Goal: Information Seeking & Learning: Learn about a topic

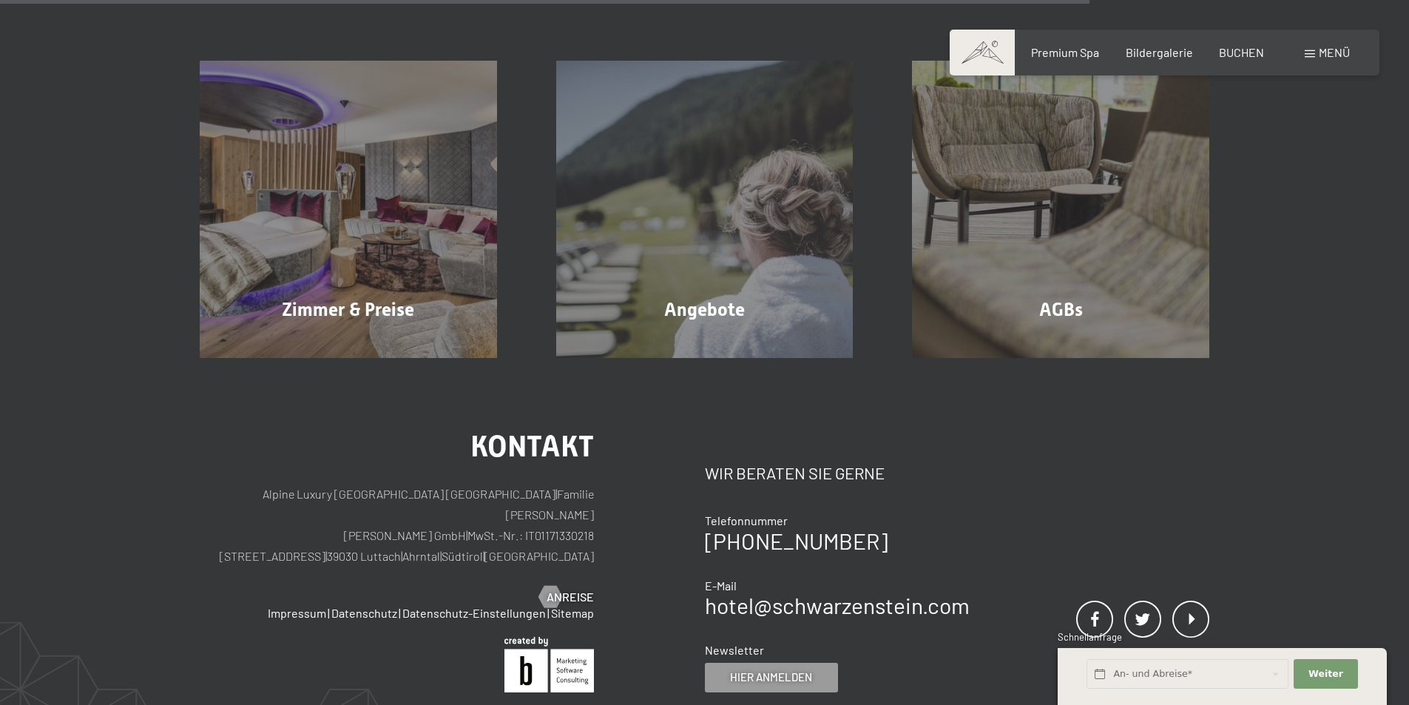
scroll to position [1035, 0]
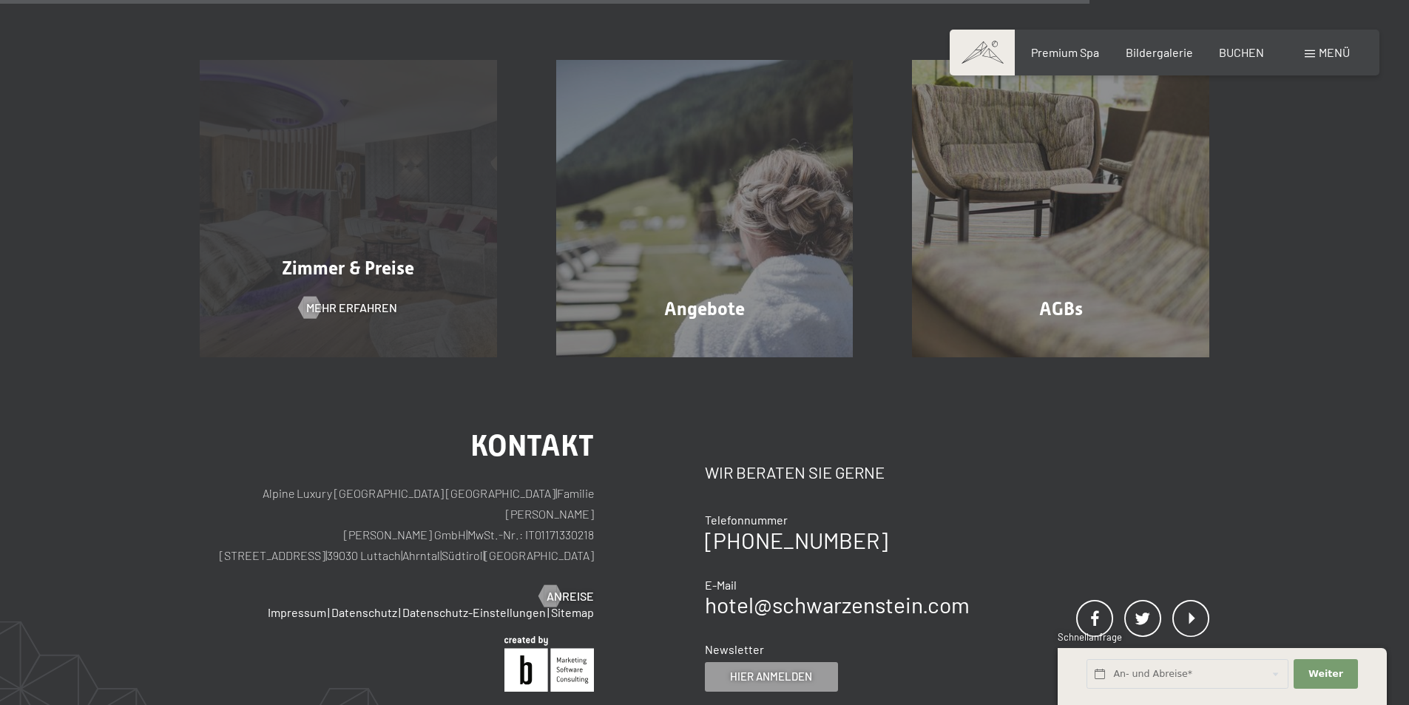
click at [379, 259] on div "[PERSON_NAME] & Preise Mehr erfahren" at bounding box center [348, 208] width 356 height 297
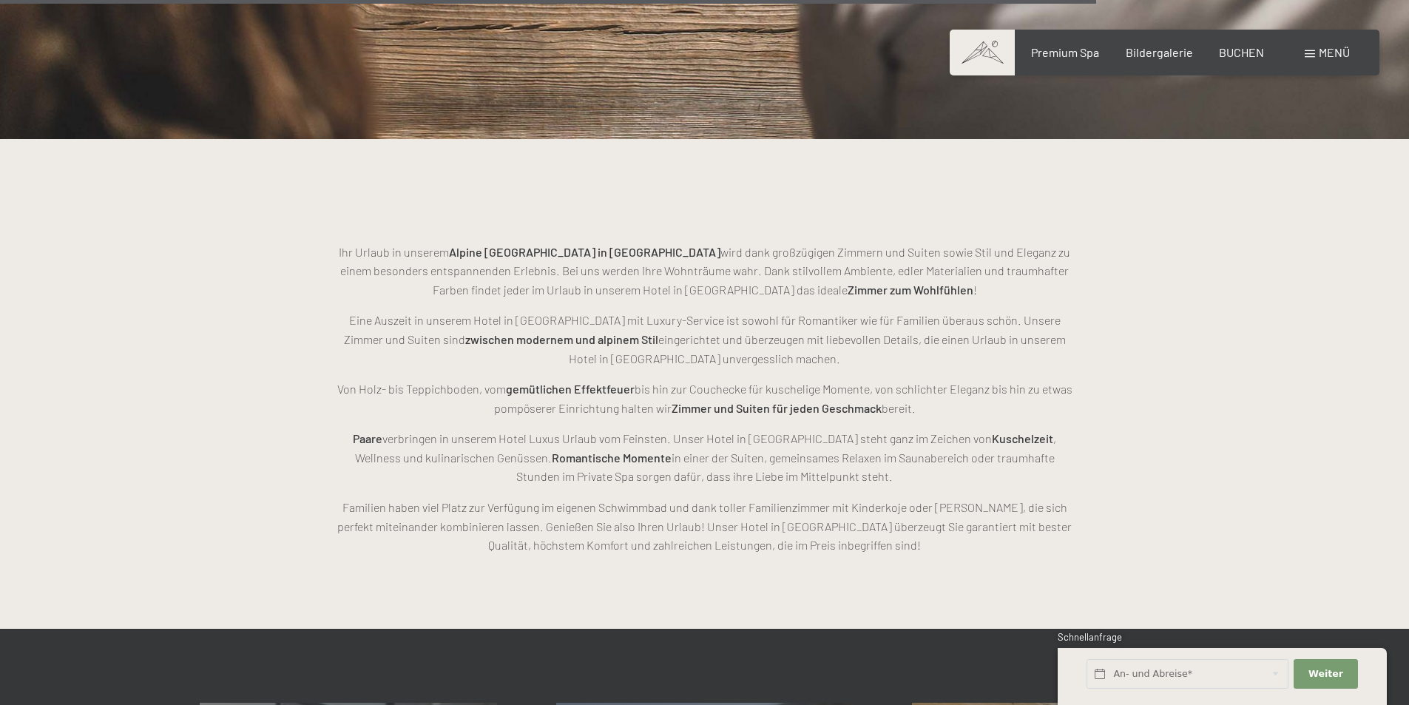
scroll to position [3476, 0]
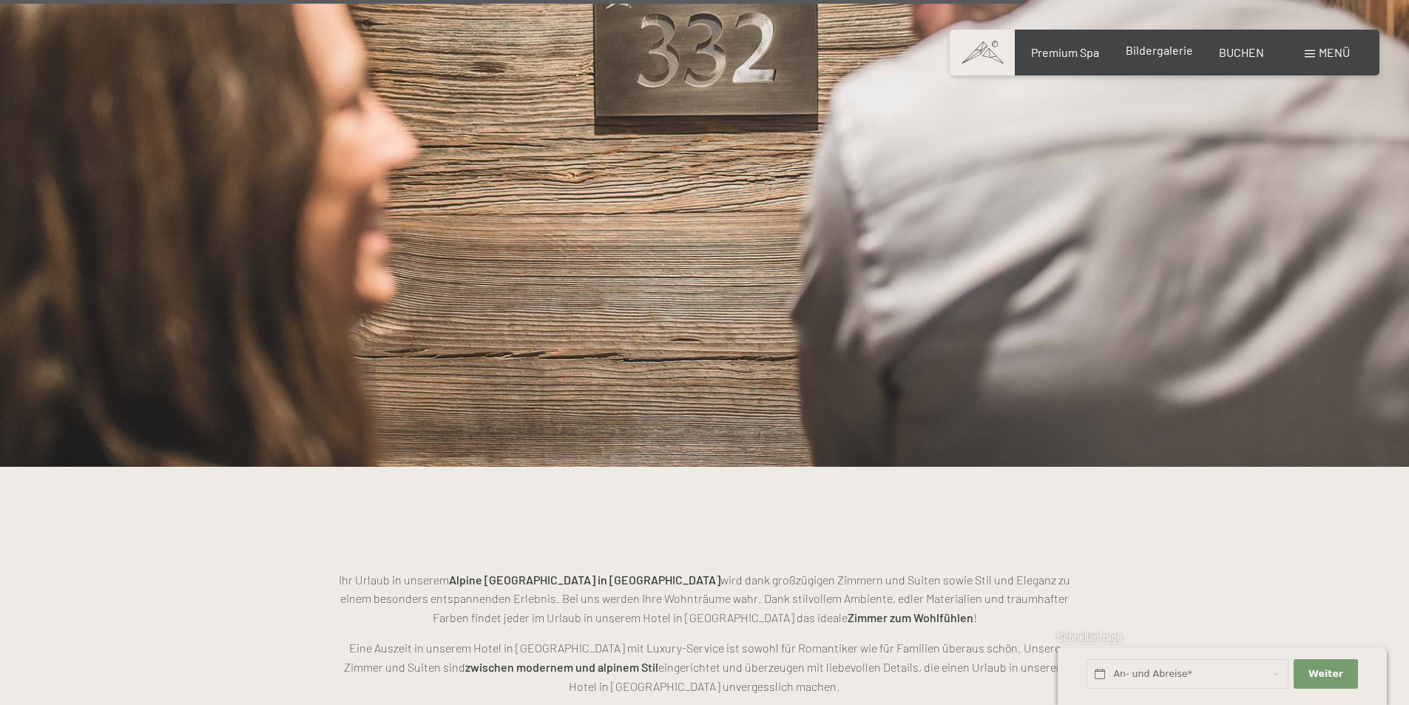
click at [1146, 50] on span "Bildergalerie" at bounding box center [1159, 50] width 67 height 14
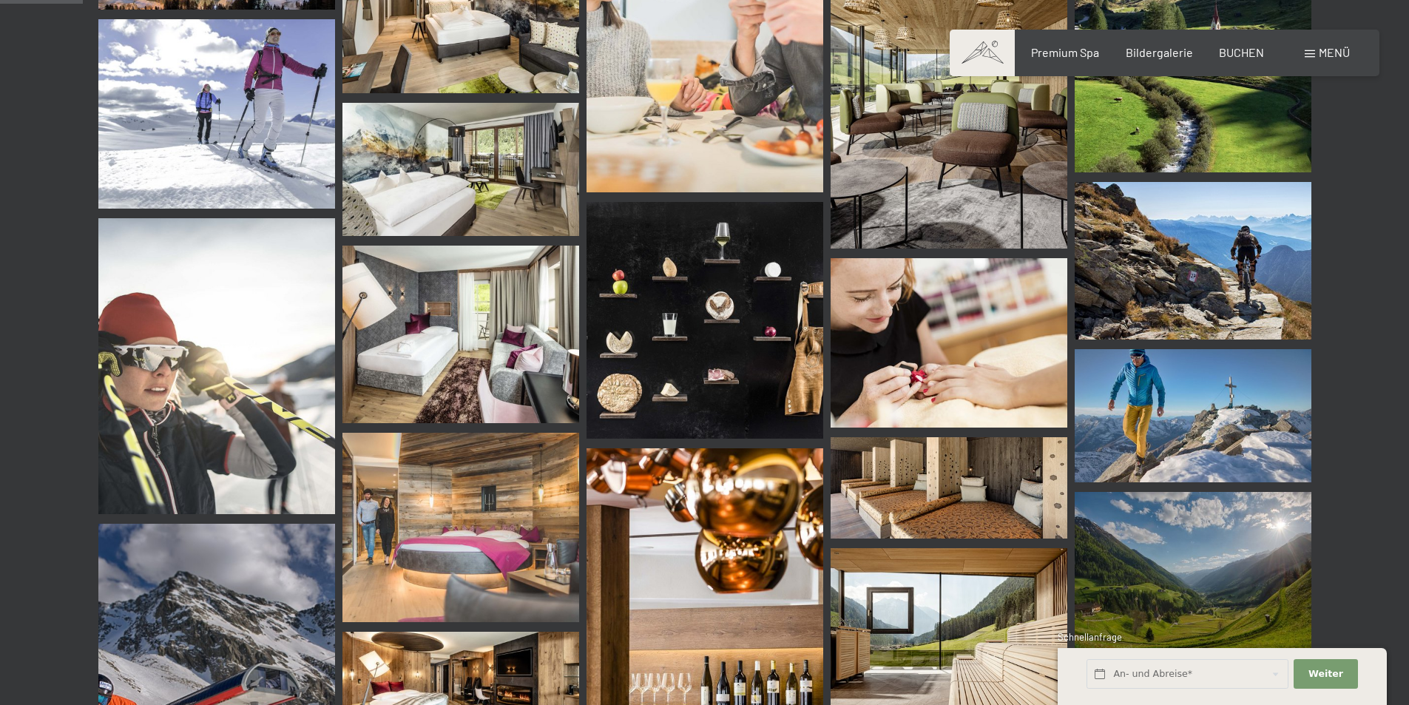
scroll to position [1035, 0]
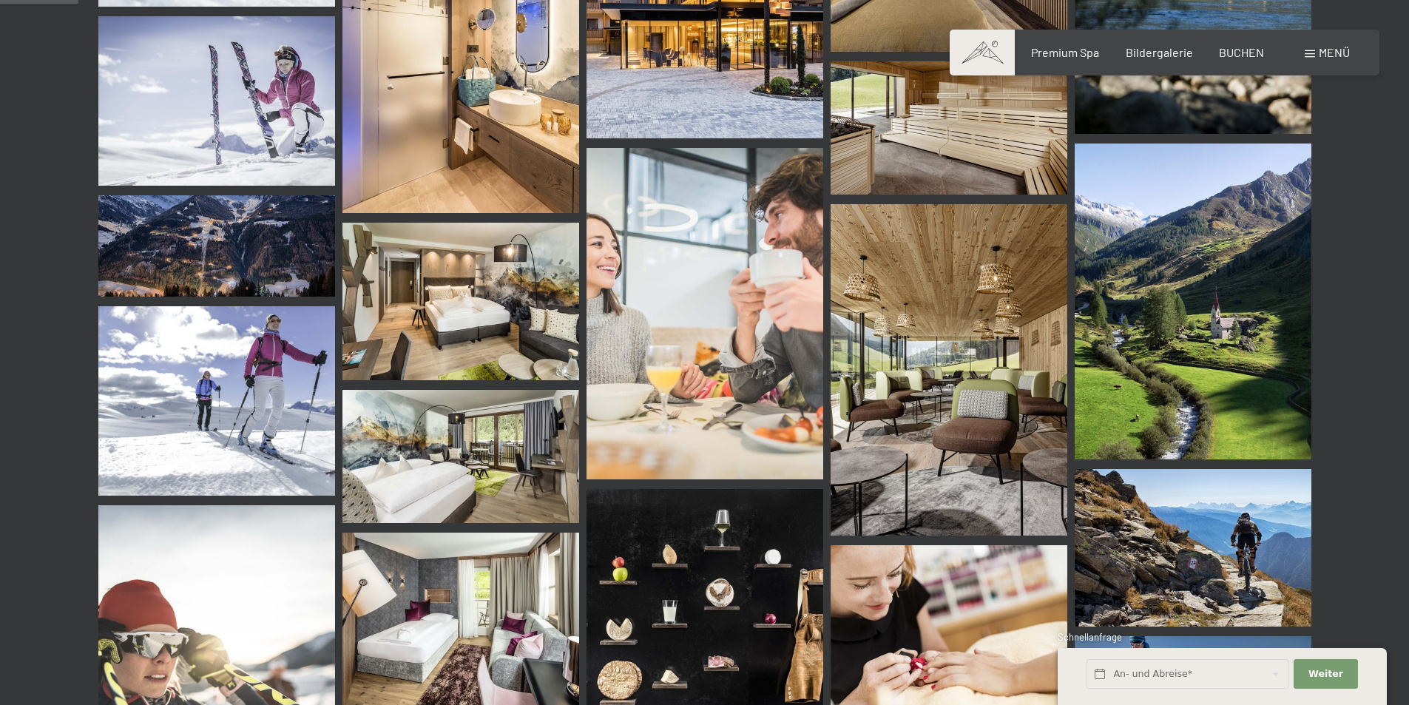
click at [436, 309] on img at bounding box center [460, 302] width 237 height 158
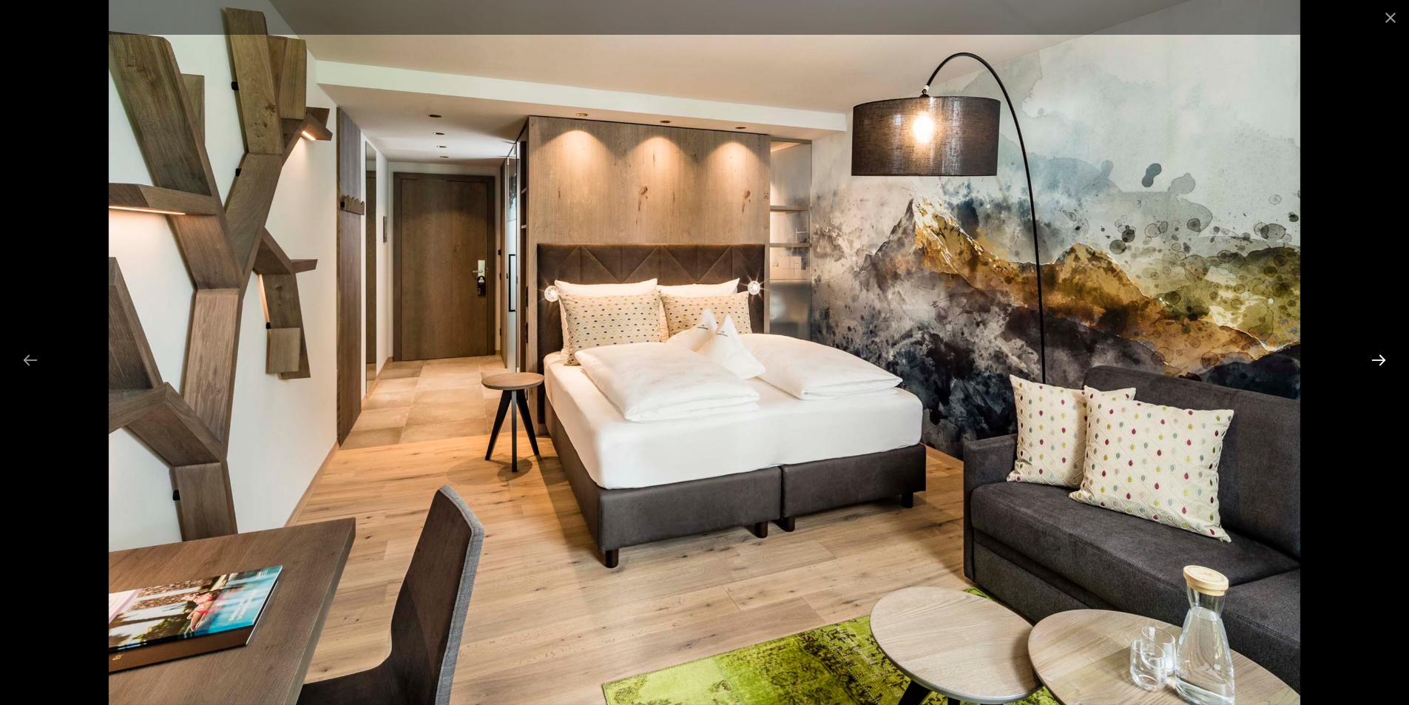
click at [1382, 352] on button "Next slide" at bounding box center [1378, 359] width 31 height 29
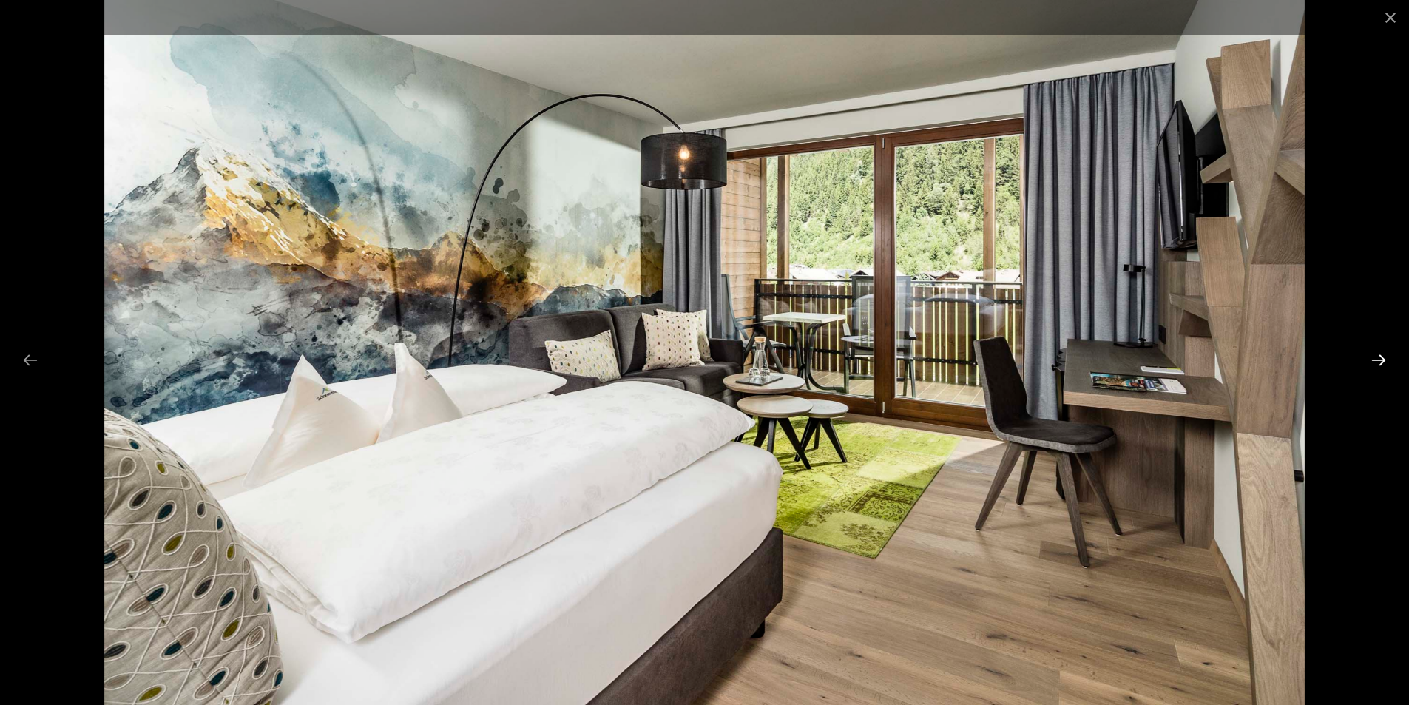
click at [1382, 352] on button "Next slide" at bounding box center [1378, 359] width 31 height 29
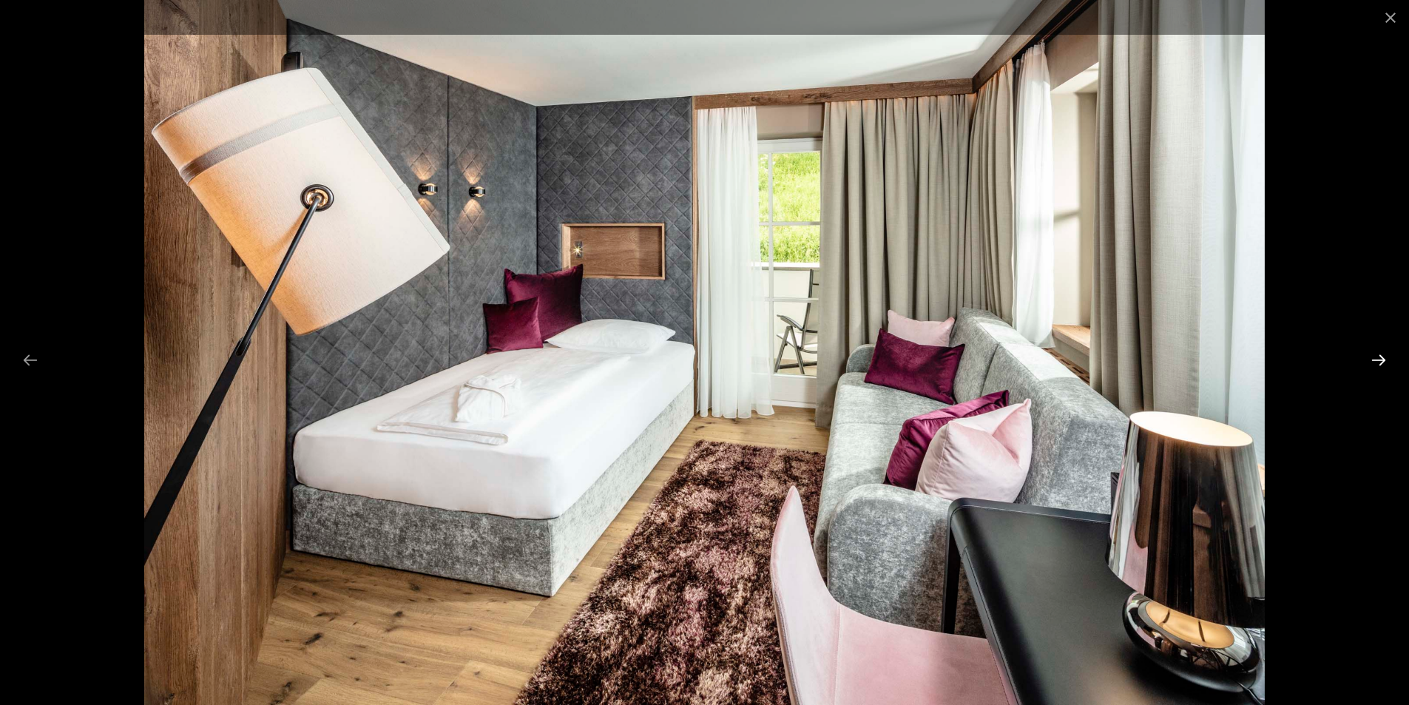
click at [1382, 352] on button "Next slide" at bounding box center [1378, 359] width 31 height 29
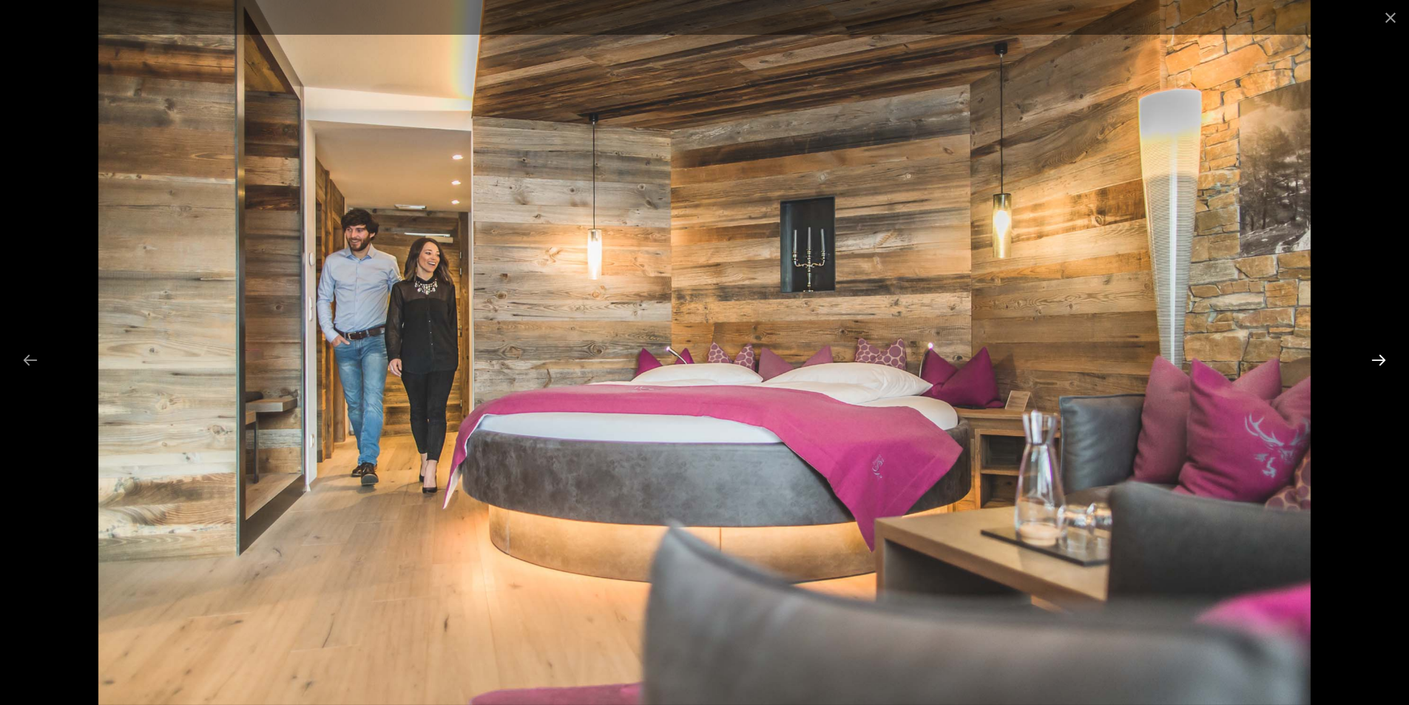
click at [1382, 352] on button "Next slide" at bounding box center [1378, 359] width 31 height 29
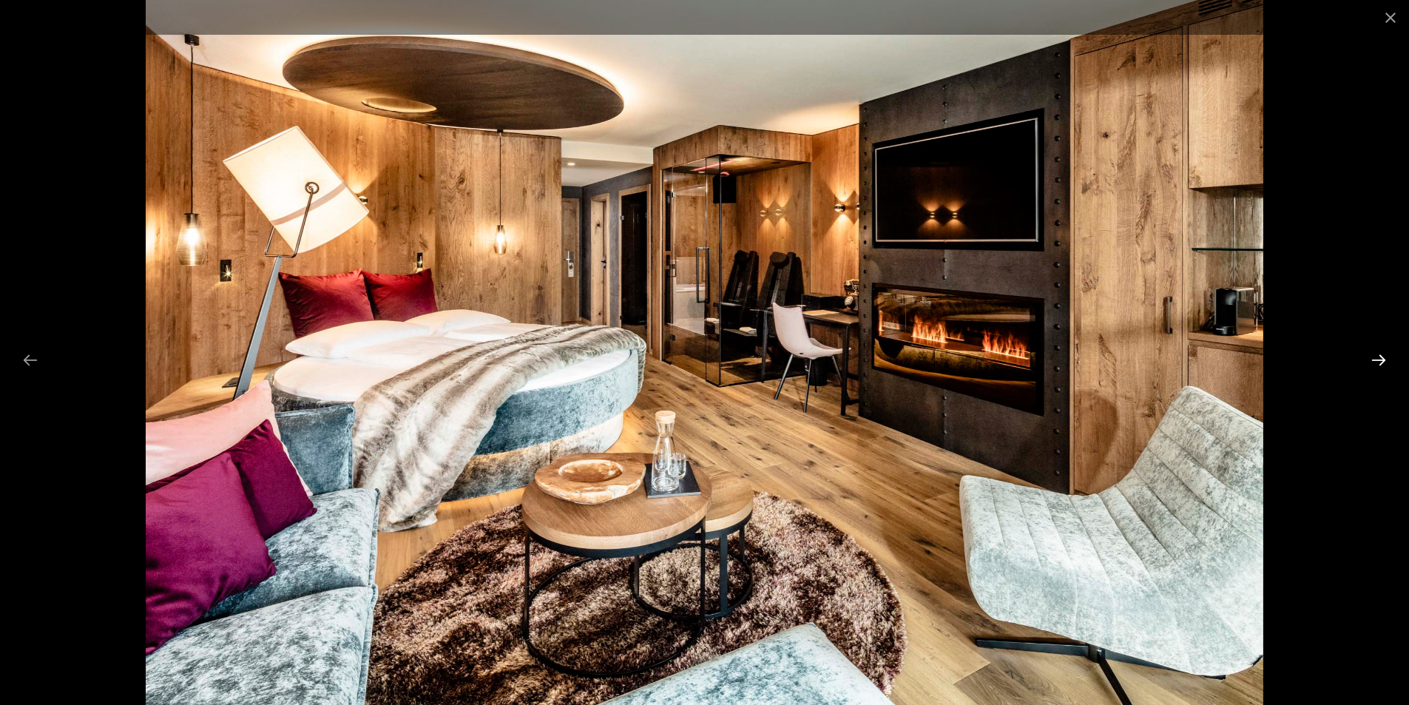
click at [1382, 352] on button "Next slide" at bounding box center [1378, 359] width 31 height 29
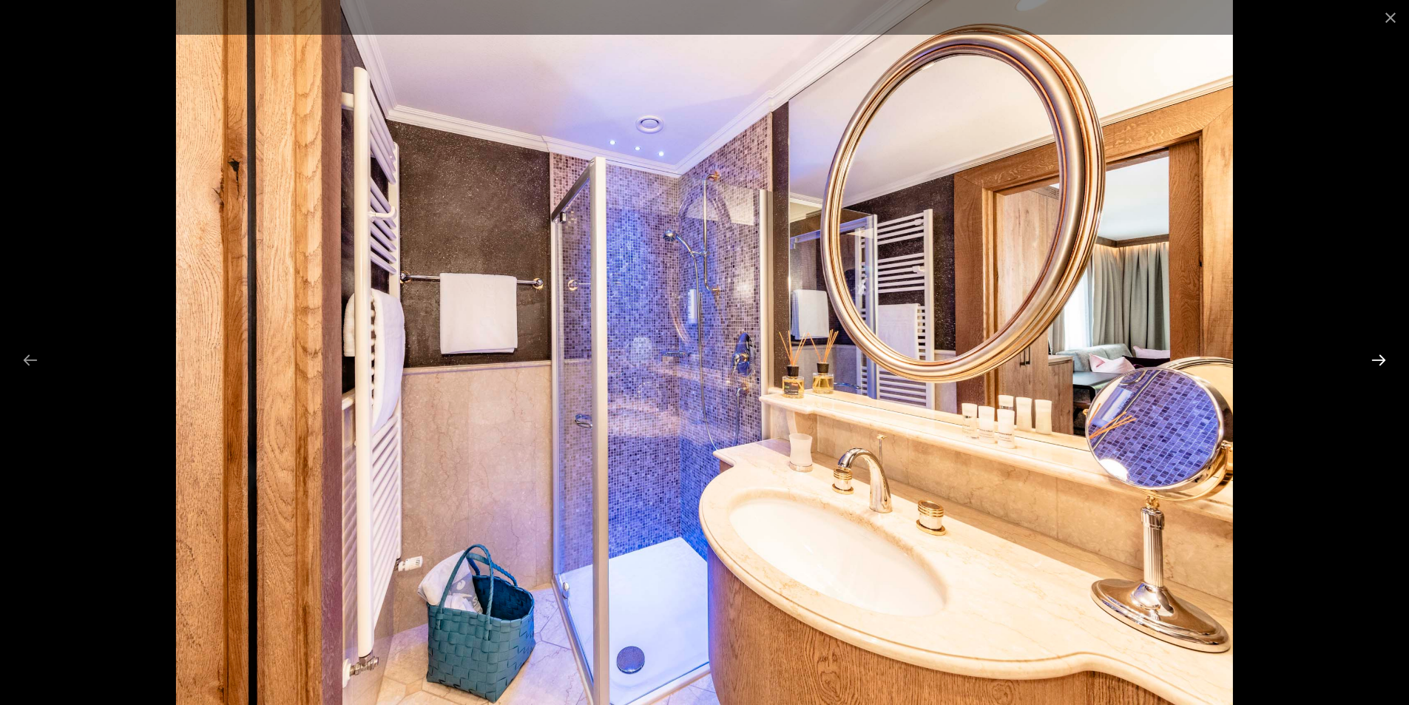
click at [1382, 352] on button "Next slide" at bounding box center [1378, 359] width 31 height 29
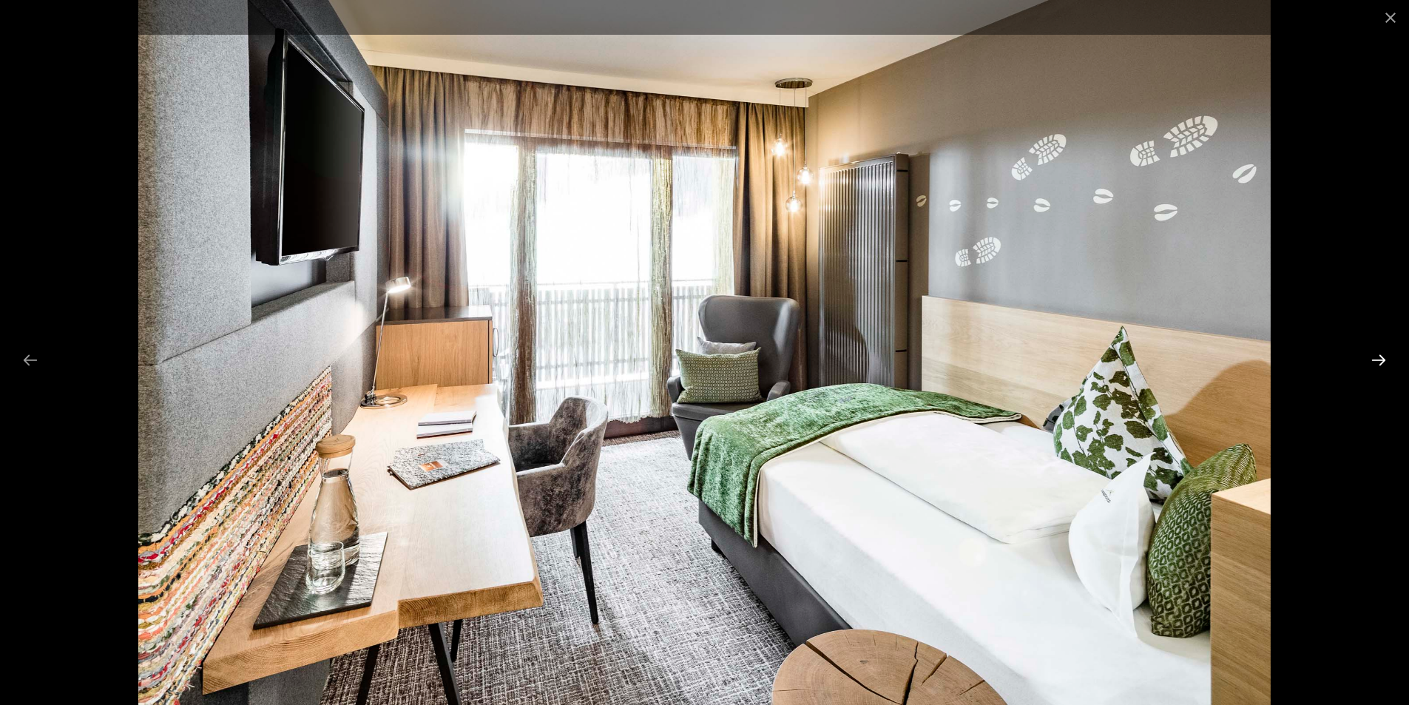
click at [1382, 352] on button "Next slide" at bounding box center [1378, 359] width 31 height 29
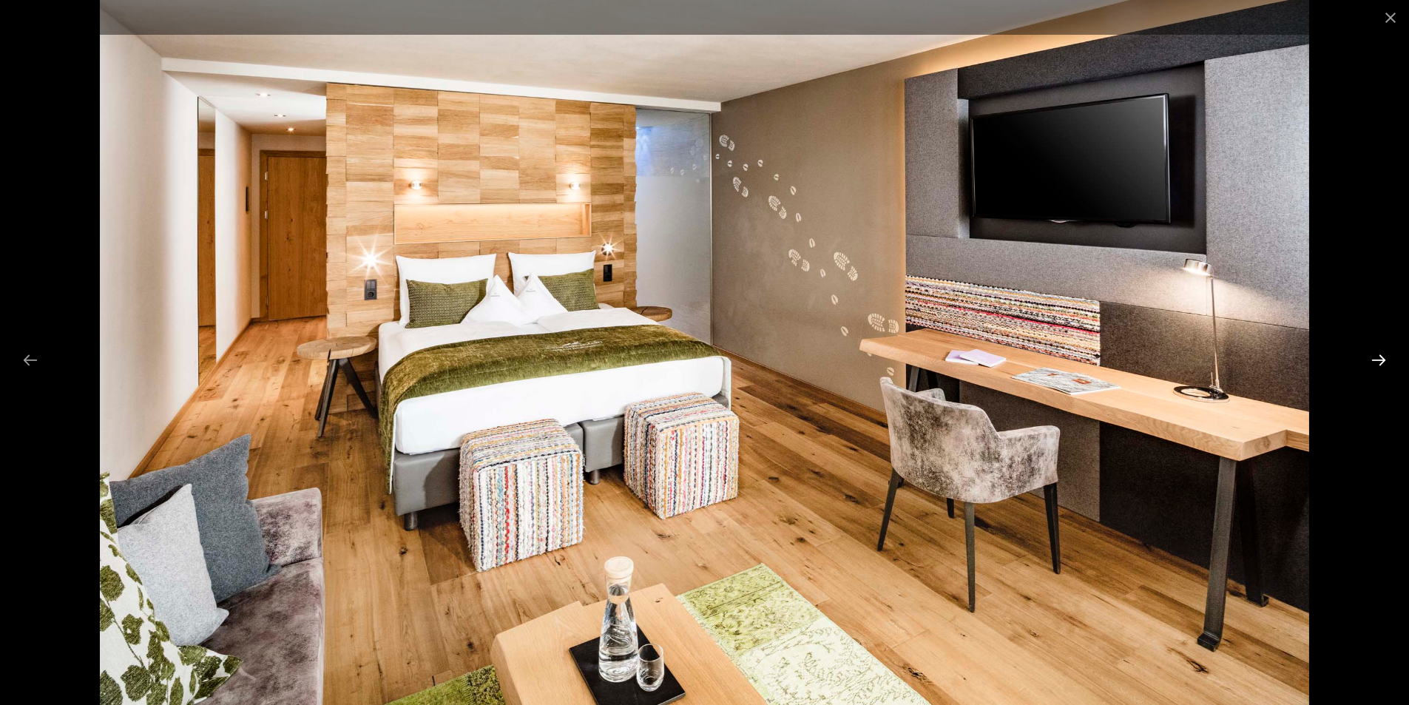
click at [1382, 352] on button "Next slide" at bounding box center [1378, 359] width 31 height 29
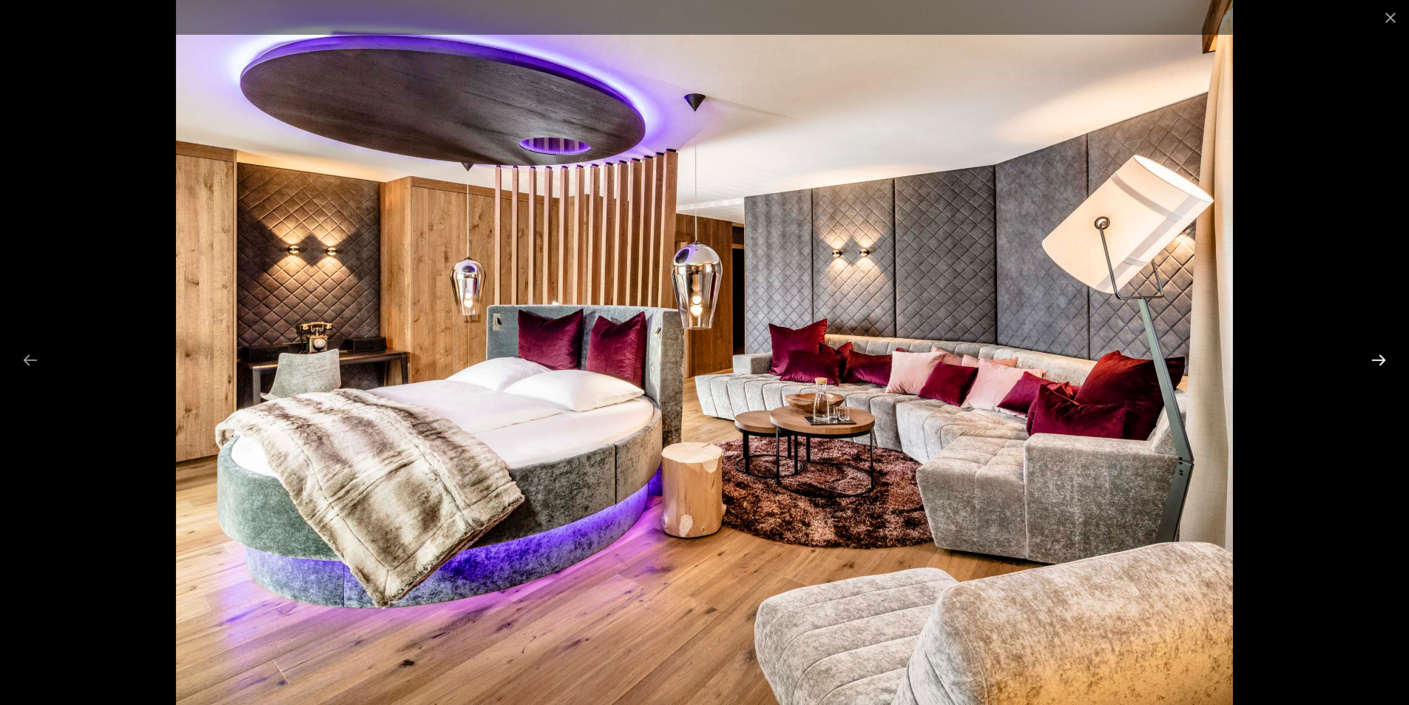
click at [1382, 352] on button "Next slide" at bounding box center [1378, 359] width 31 height 29
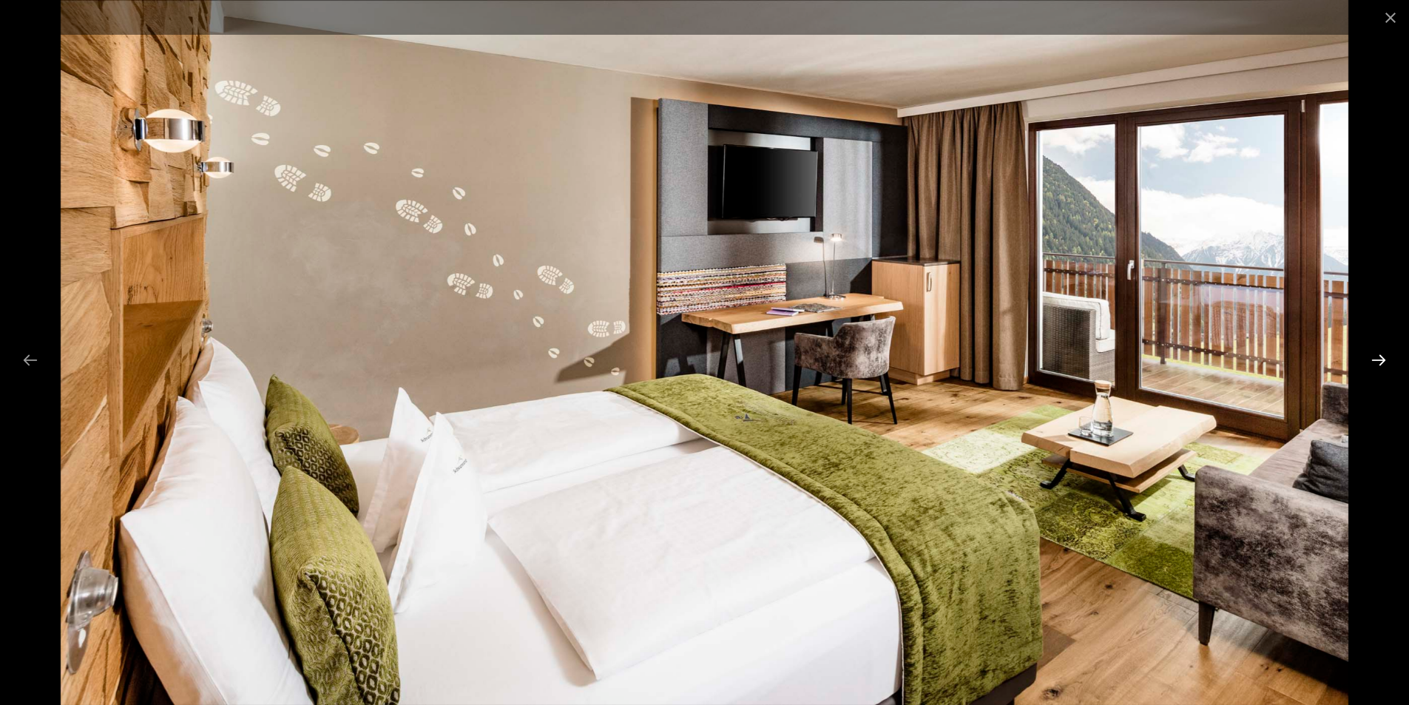
click at [1382, 352] on button "Next slide" at bounding box center [1378, 359] width 31 height 29
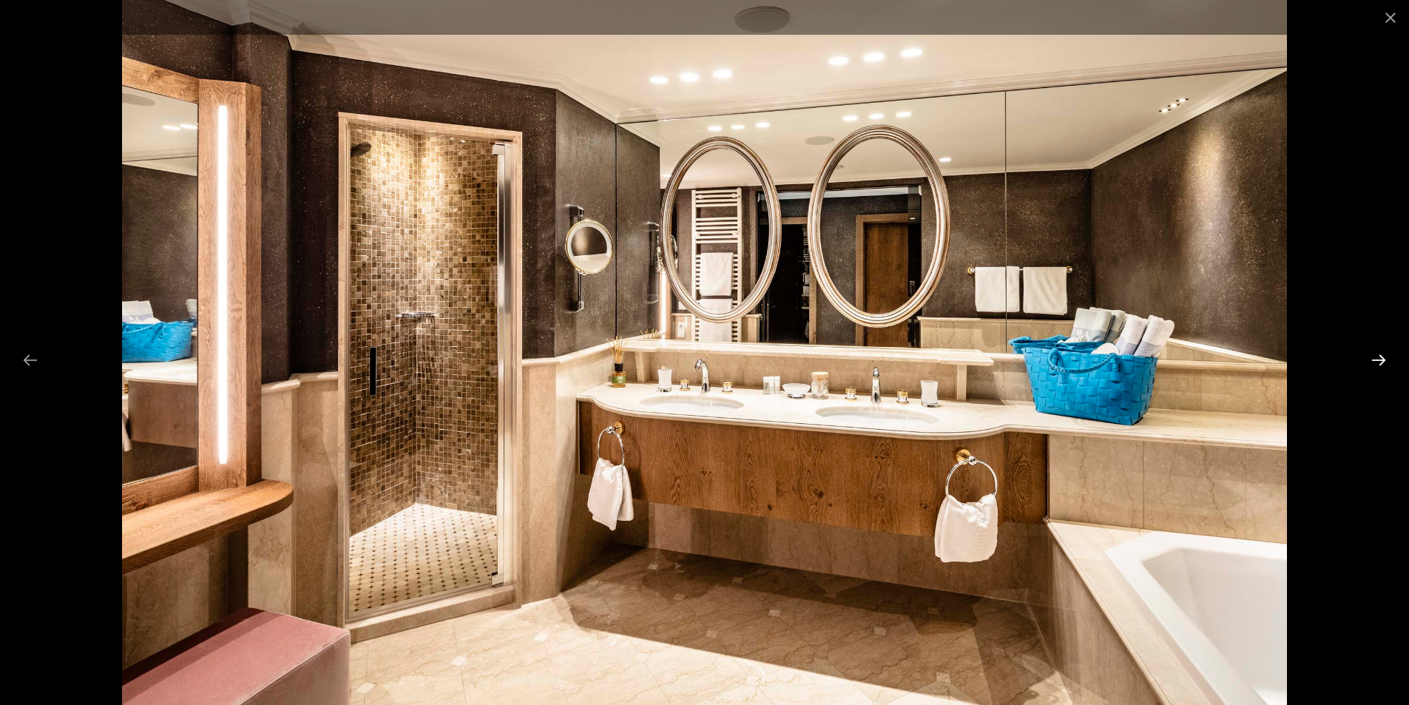
click at [1382, 352] on button "Next slide" at bounding box center [1378, 359] width 31 height 29
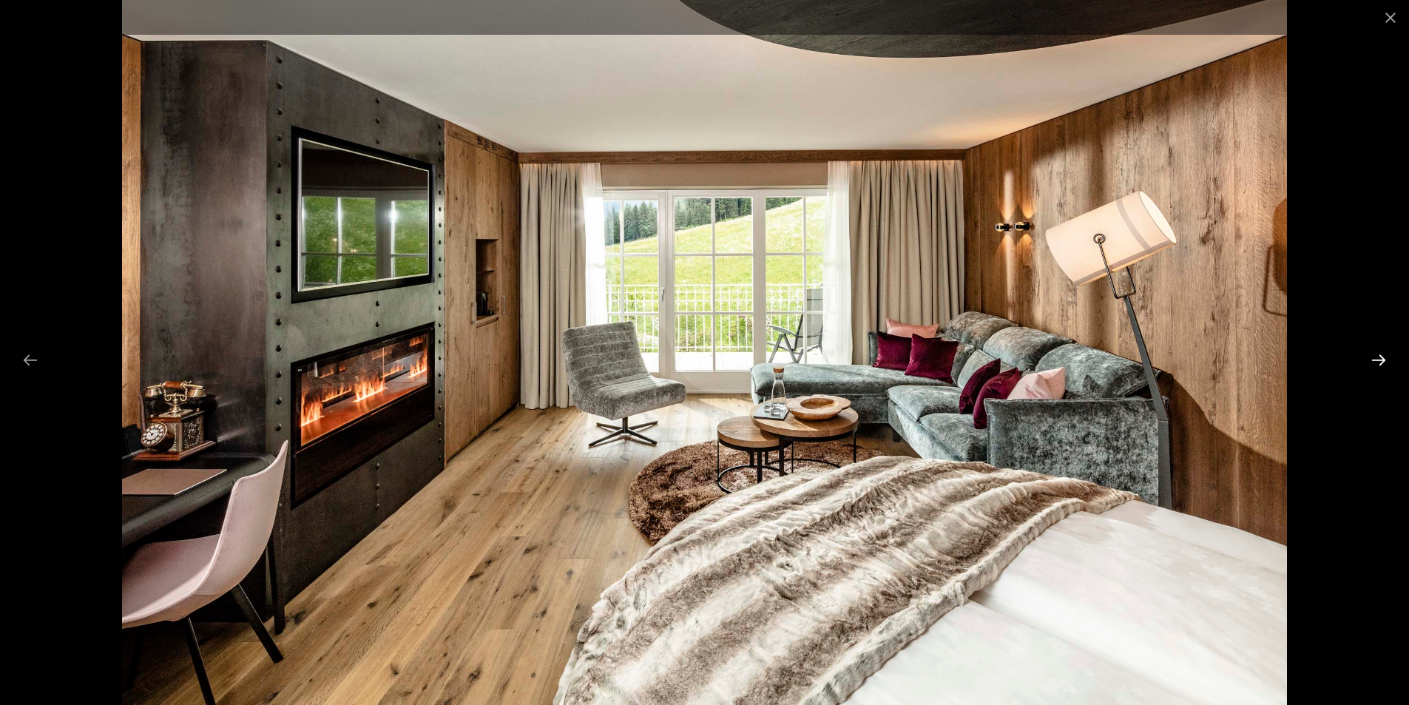
click at [1382, 352] on button "Next slide" at bounding box center [1378, 359] width 31 height 29
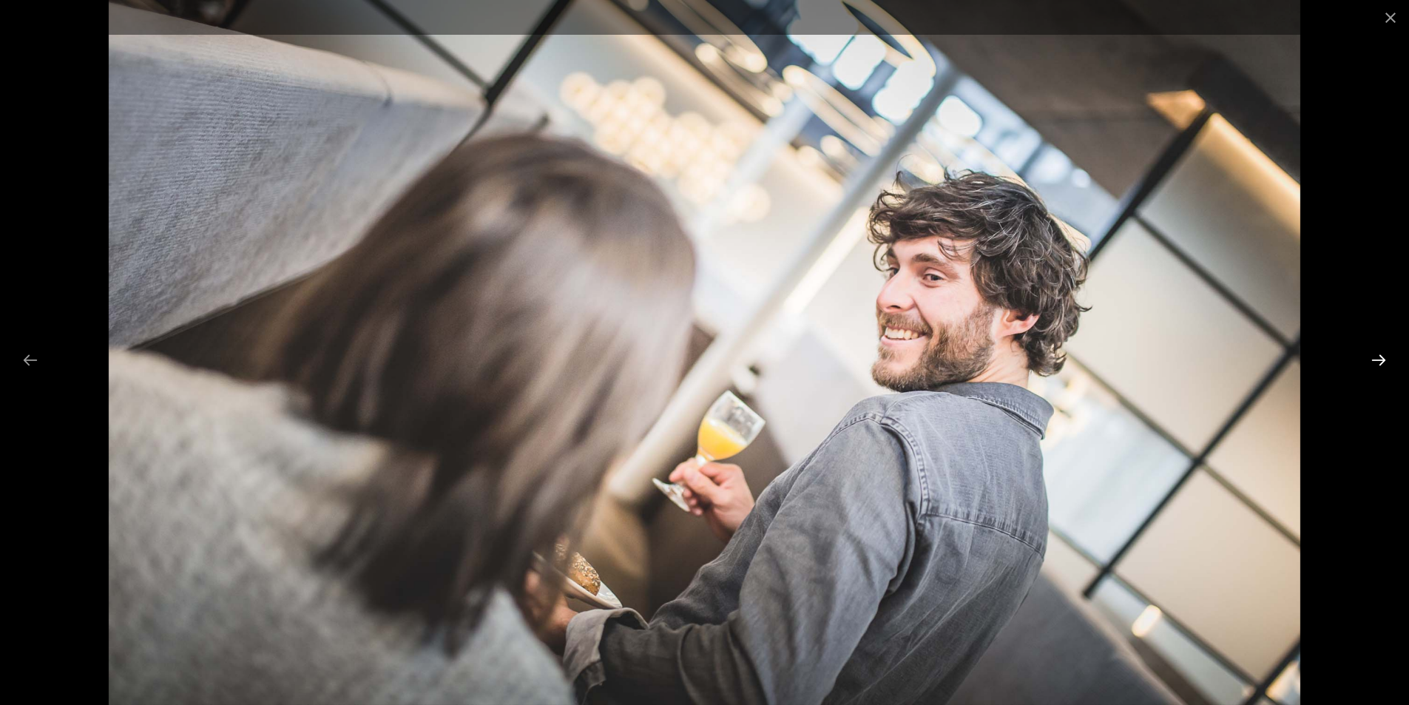
click at [1382, 352] on button "Next slide" at bounding box center [1378, 359] width 31 height 29
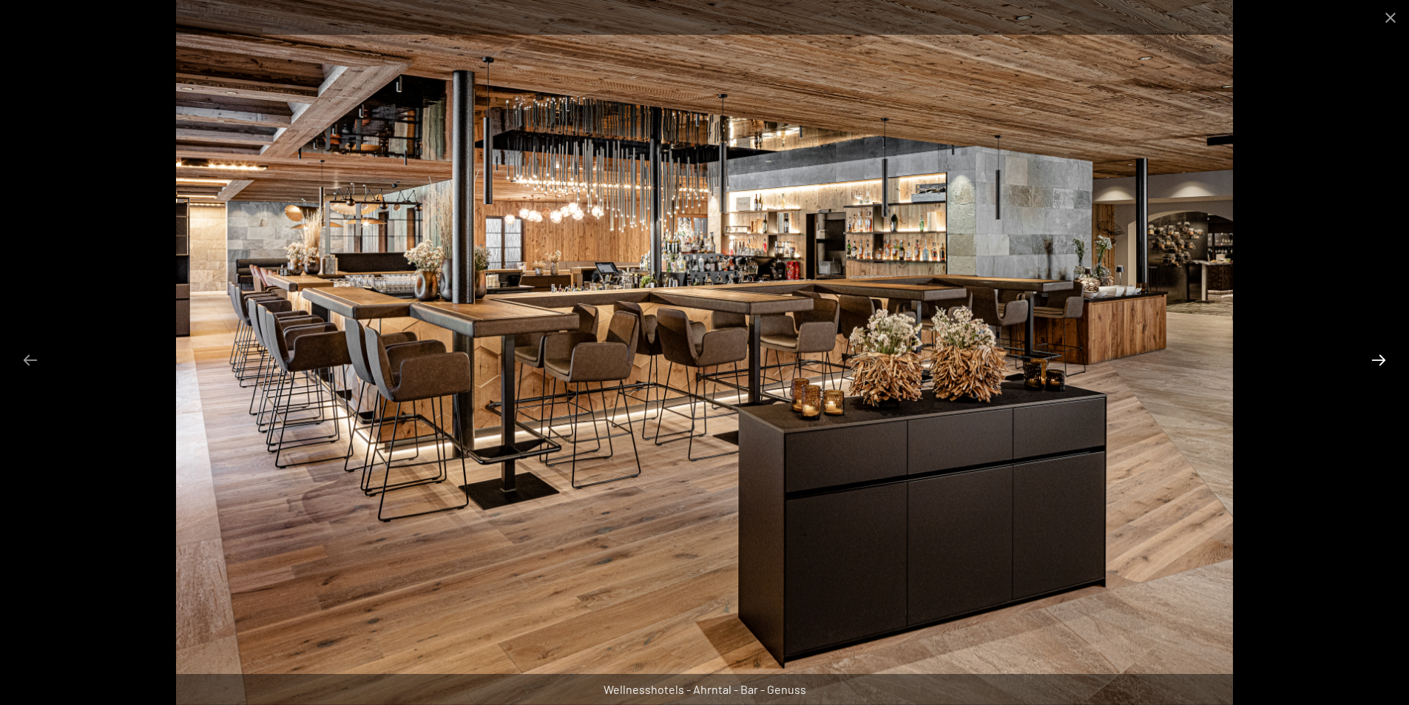
click at [1382, 352] on button "Next slide" at bounding box center [1378, 359] width 31 height 29
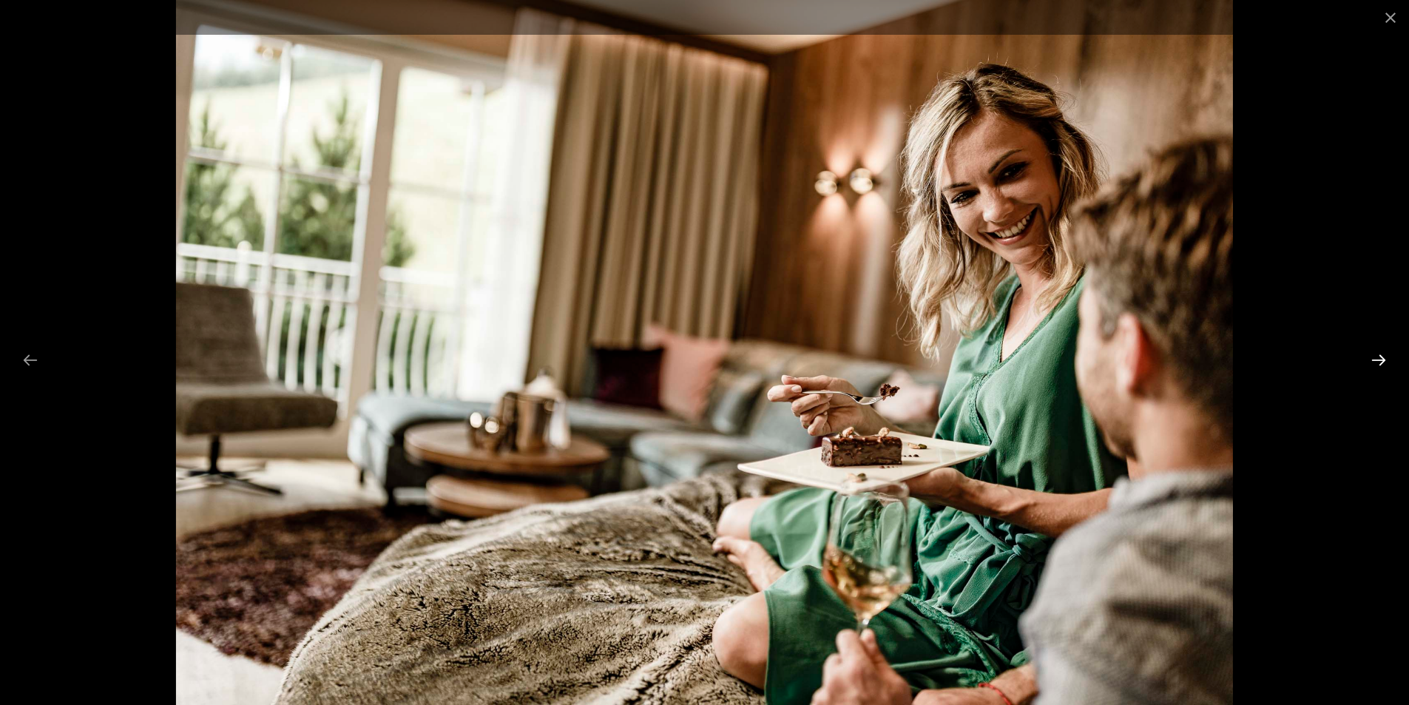
click at [1382, 352] on button "Next slide" at bounding box center [1378, 359] width 31 height 29
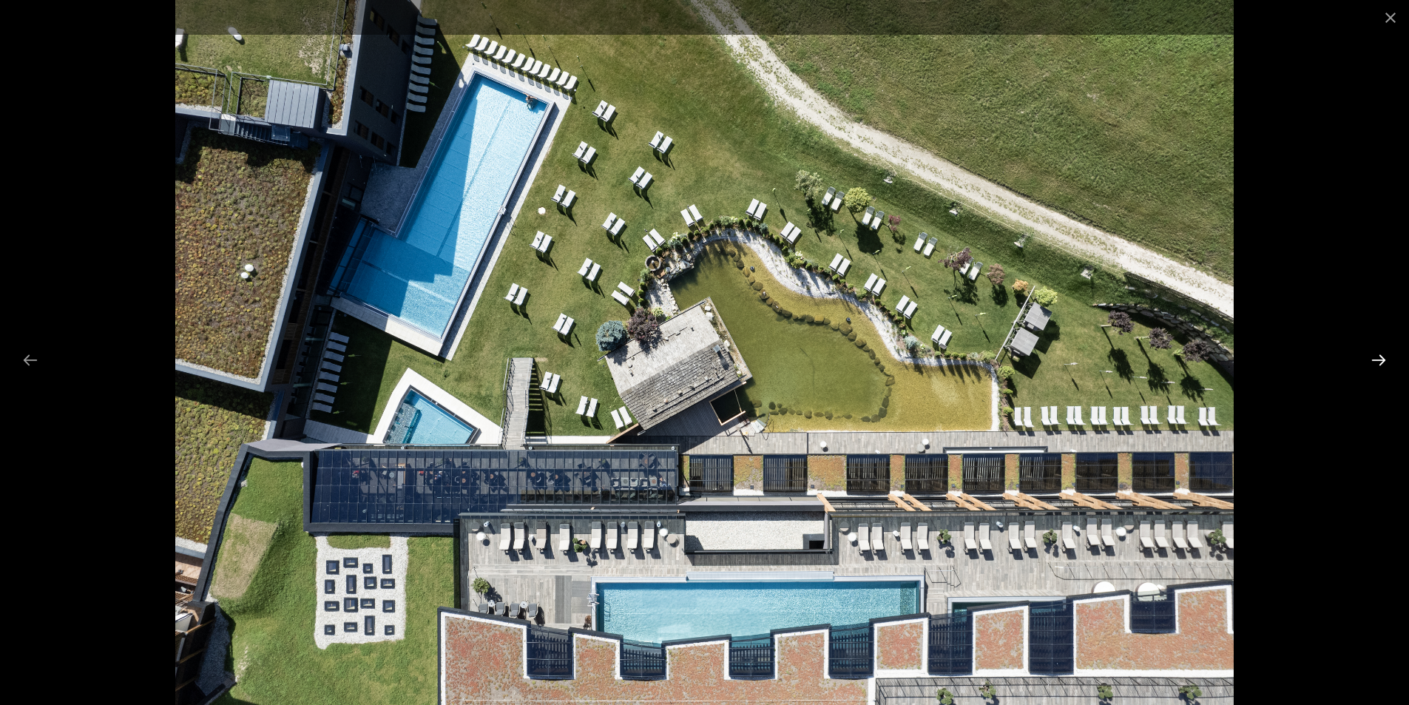
click at [1382, 352] on button "Next slide" at bounding box center [1378, 359] width 31 height 29
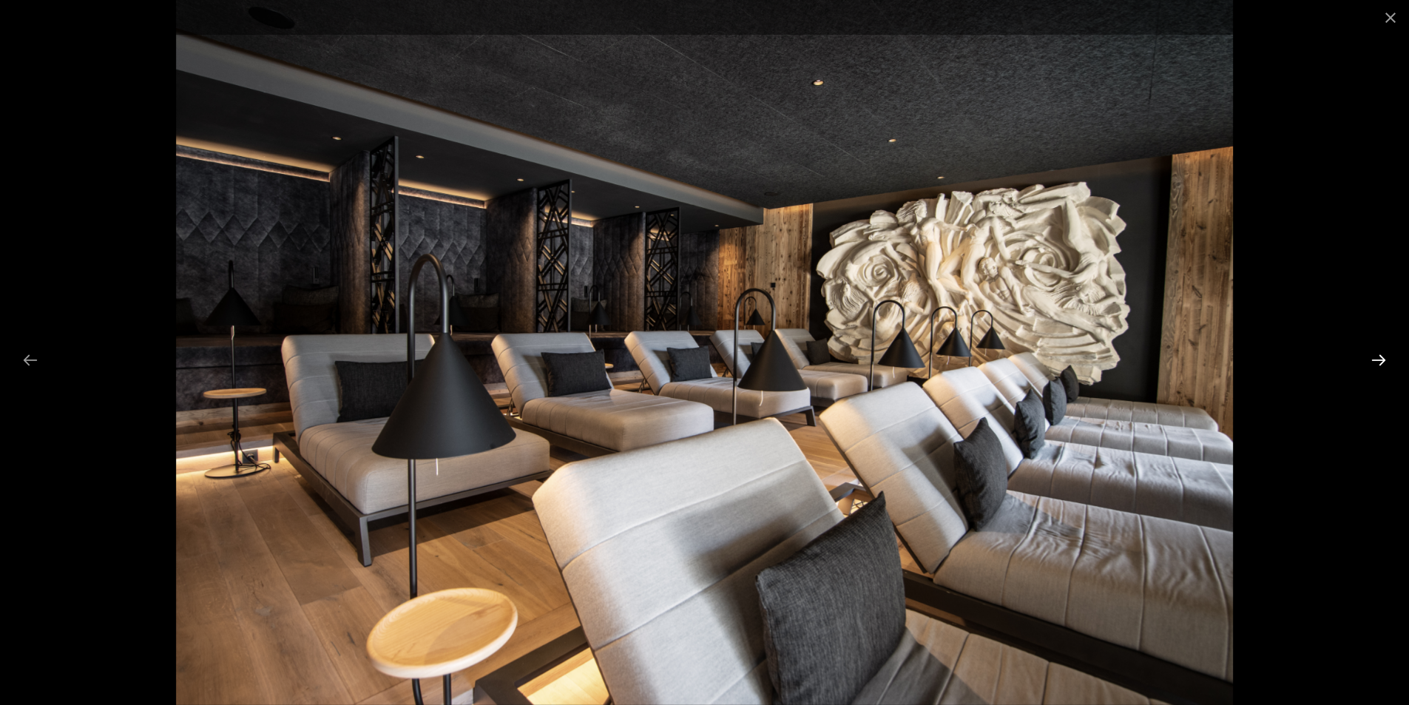
click at [1382, 352] on button "Next slide" at bounding box center [1378, 359] width 31 height 29
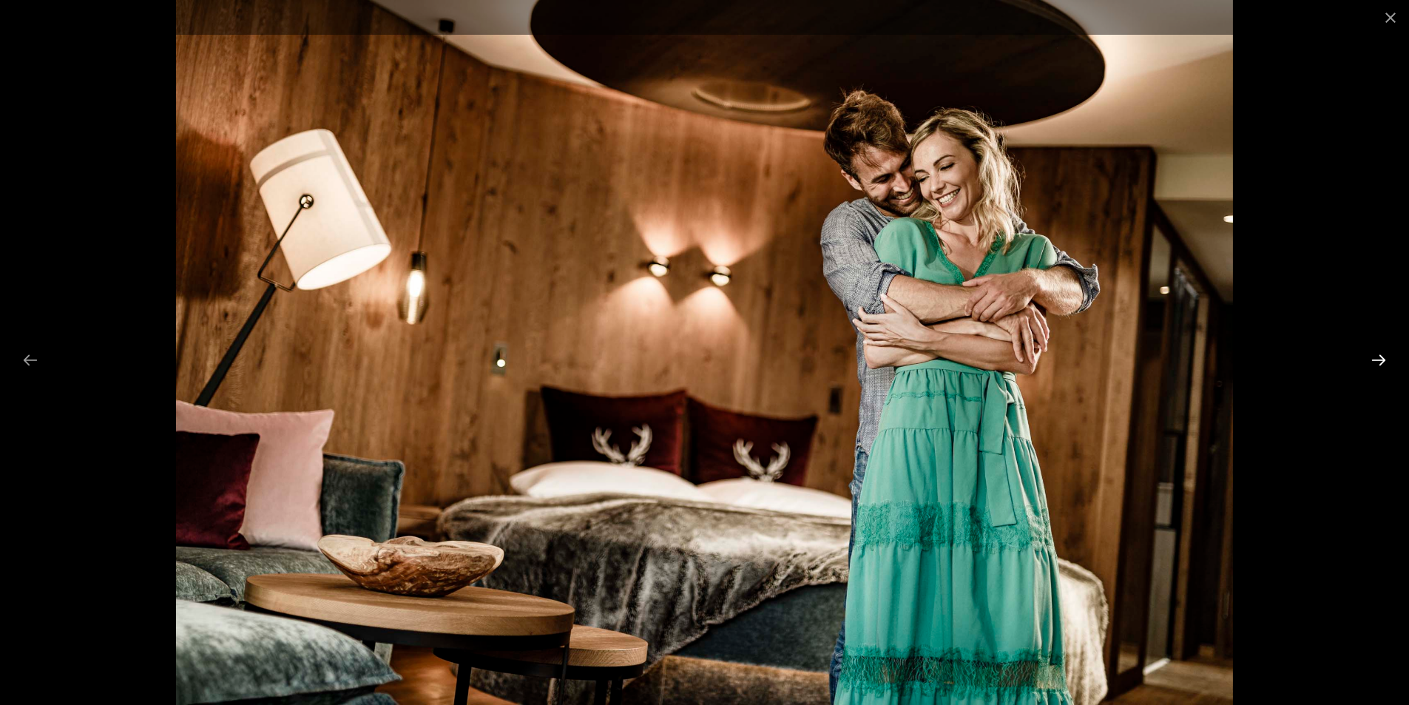
click at [1382, 352] on button "Next slide" at bounding box center [1378, 359] width 31 height 29
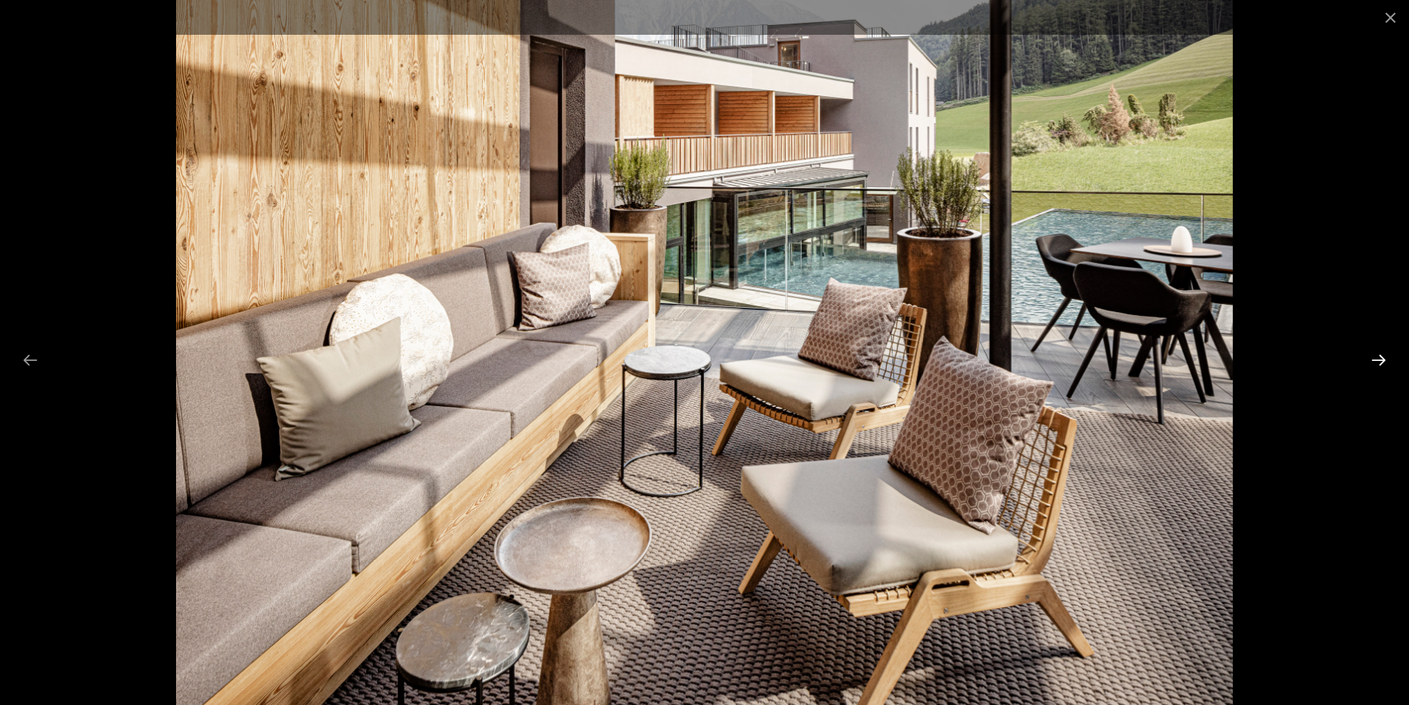
click at [1382, 352] on button "Next slide" at bounding box center [1378, 359] width 31 height 29
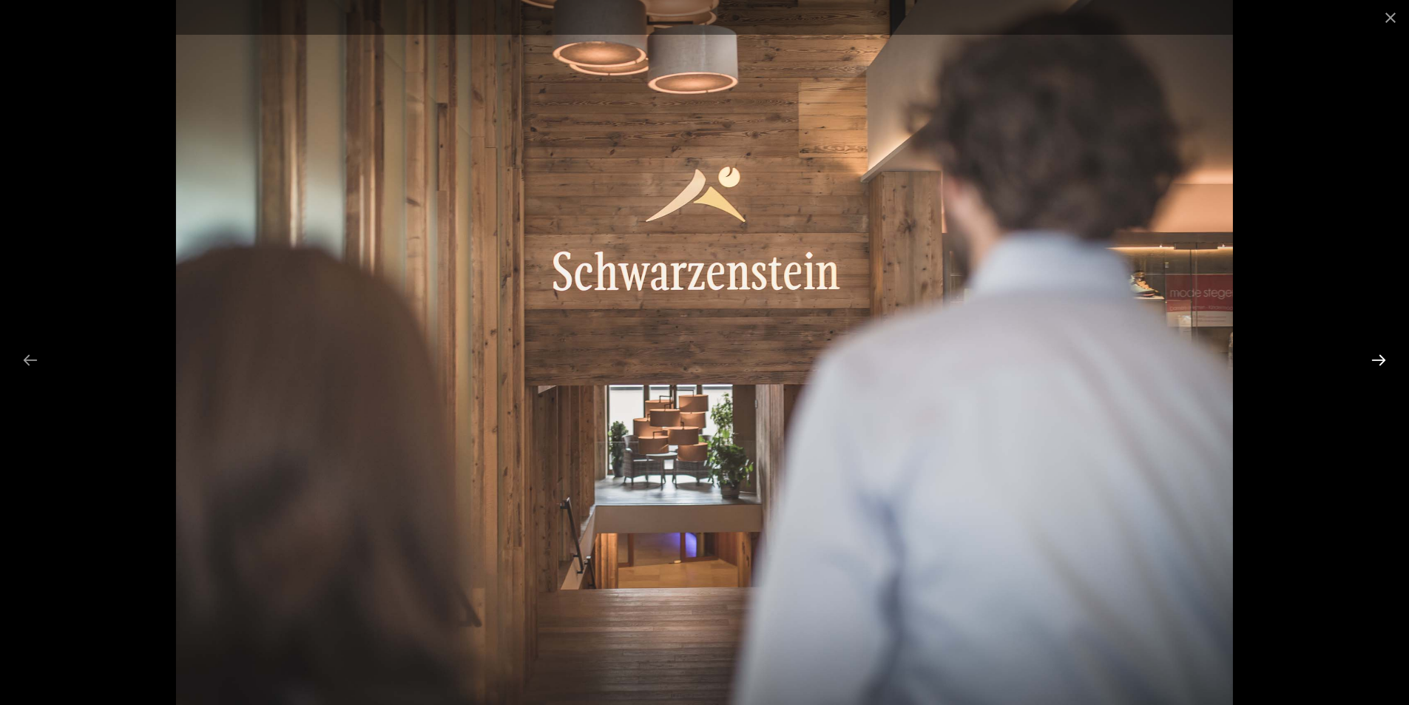
click at [1382, 352] on button "Next slide" at bounding box center [1378, 359] width 31 height 29
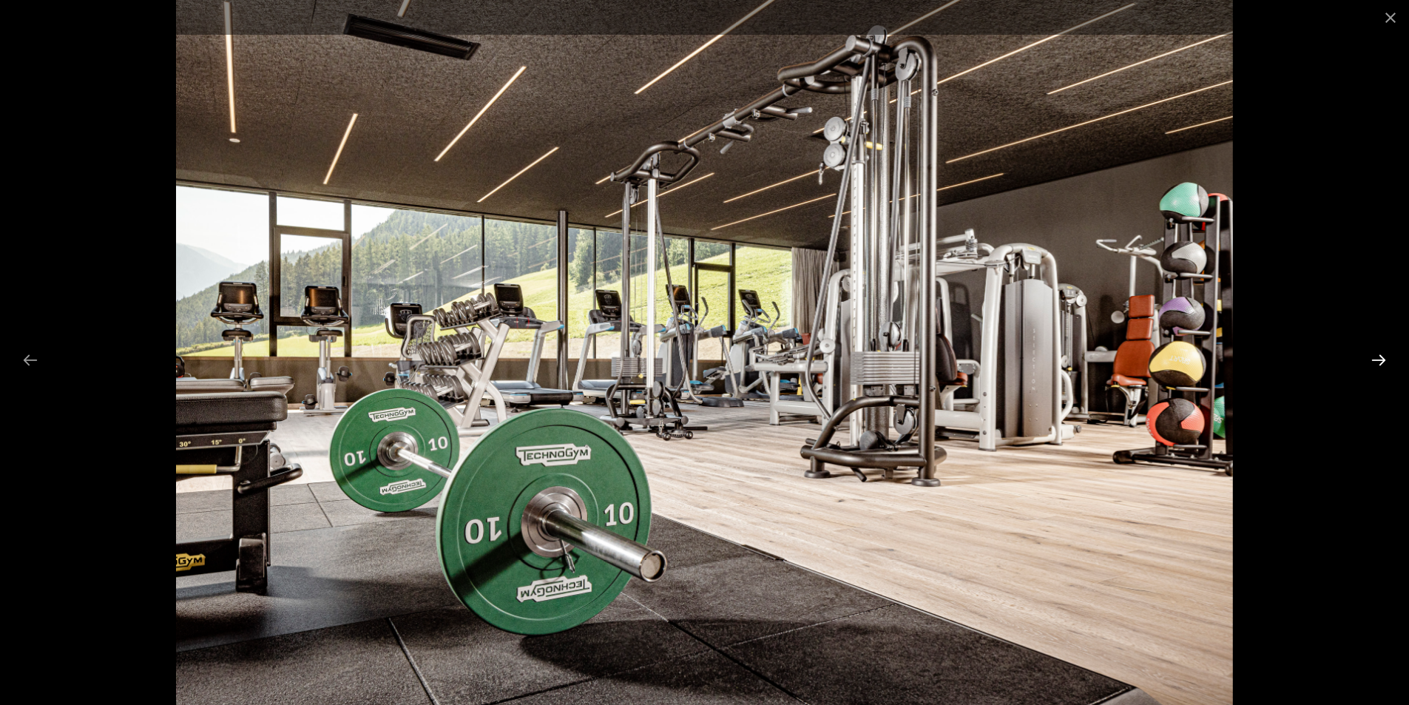
click at [1382, 352] on button "Next slide" at bounding box center [1378, 359] width 31 height 29
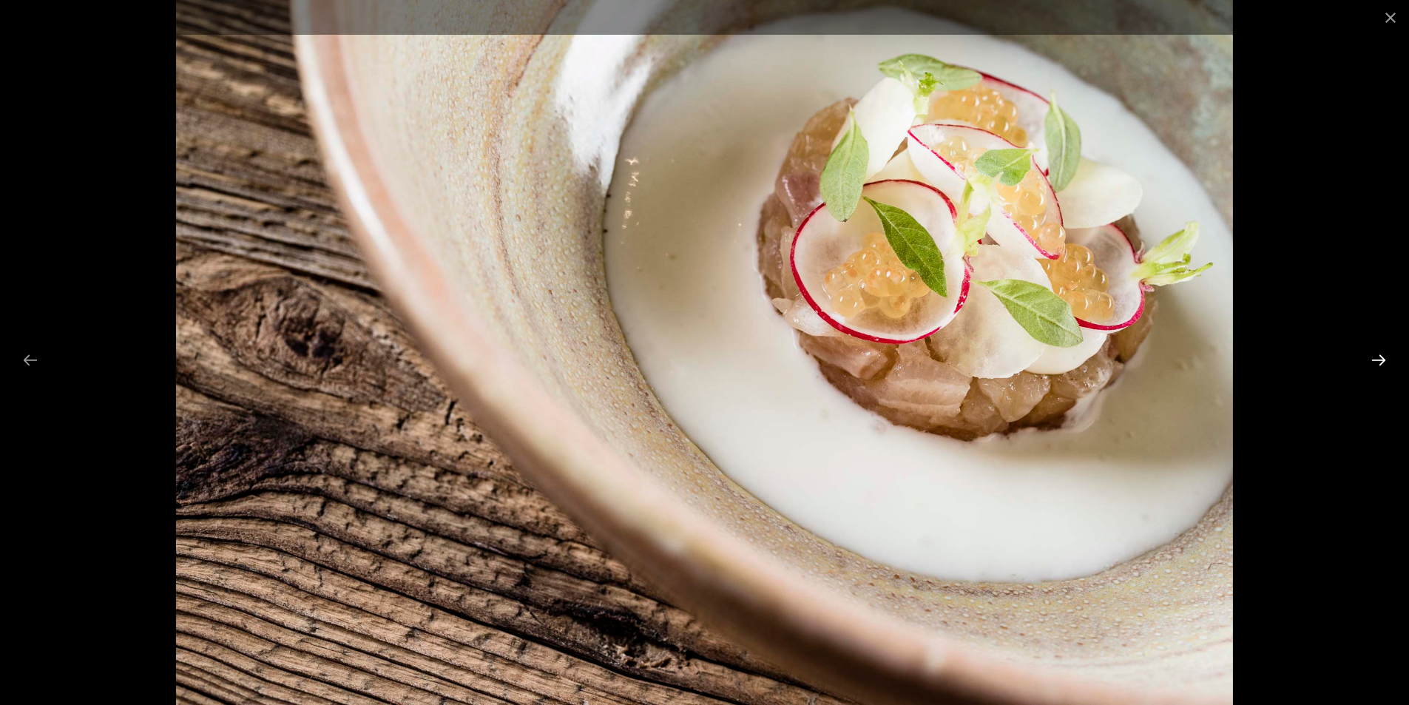
click at [1382, 352] on button "Next slide" at bounding box center [1378, 359] width 31 height 29
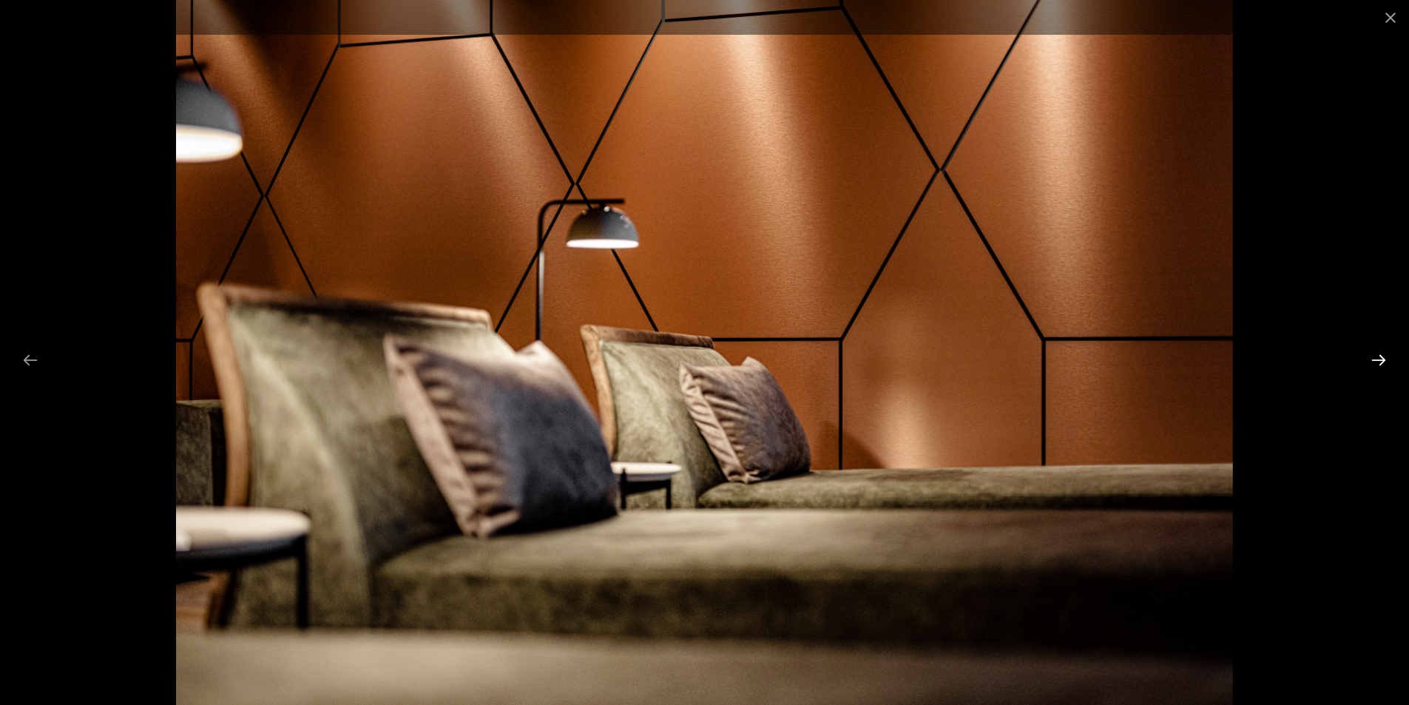
click at [1382, 352] on button "Next slide" at bounding box center [1378, 359] width 31 height 29
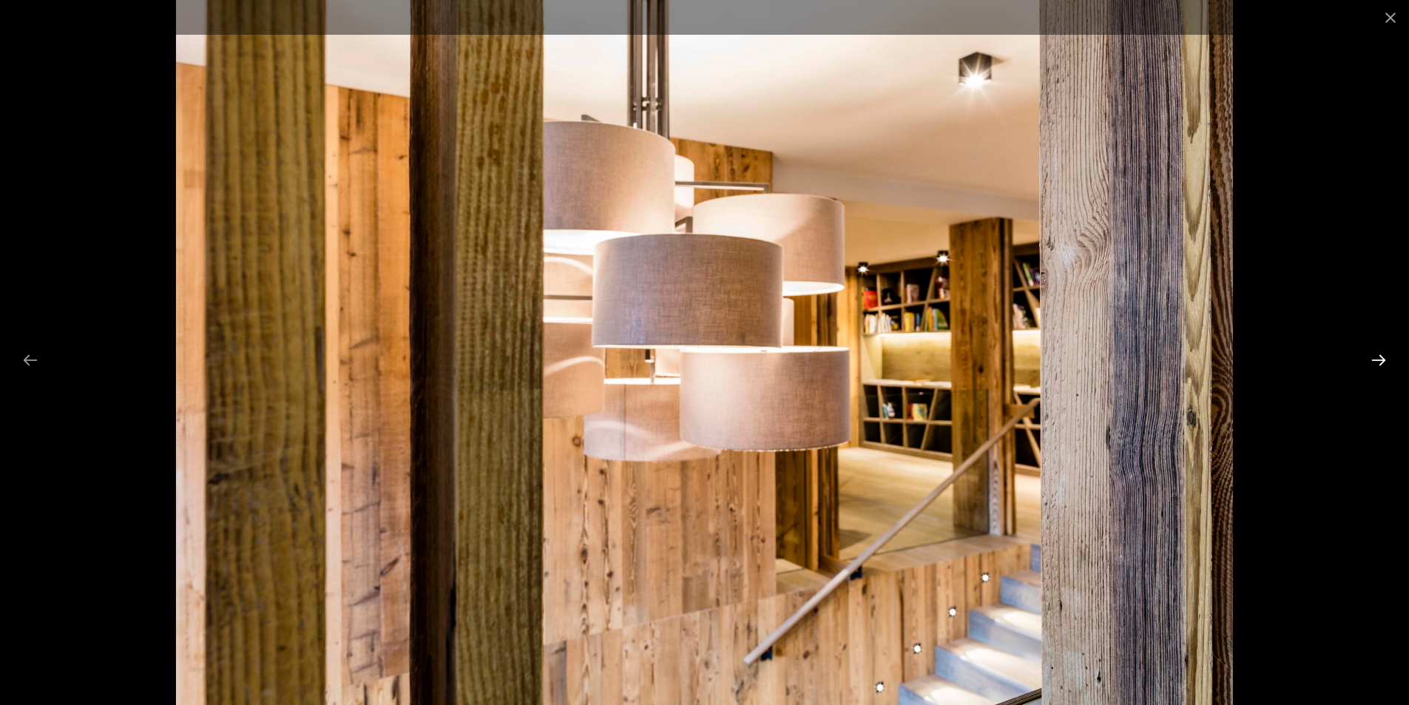
click at [1382, 352] on button "Next slide" at bounding box center [1378, 359] width 31 height 29
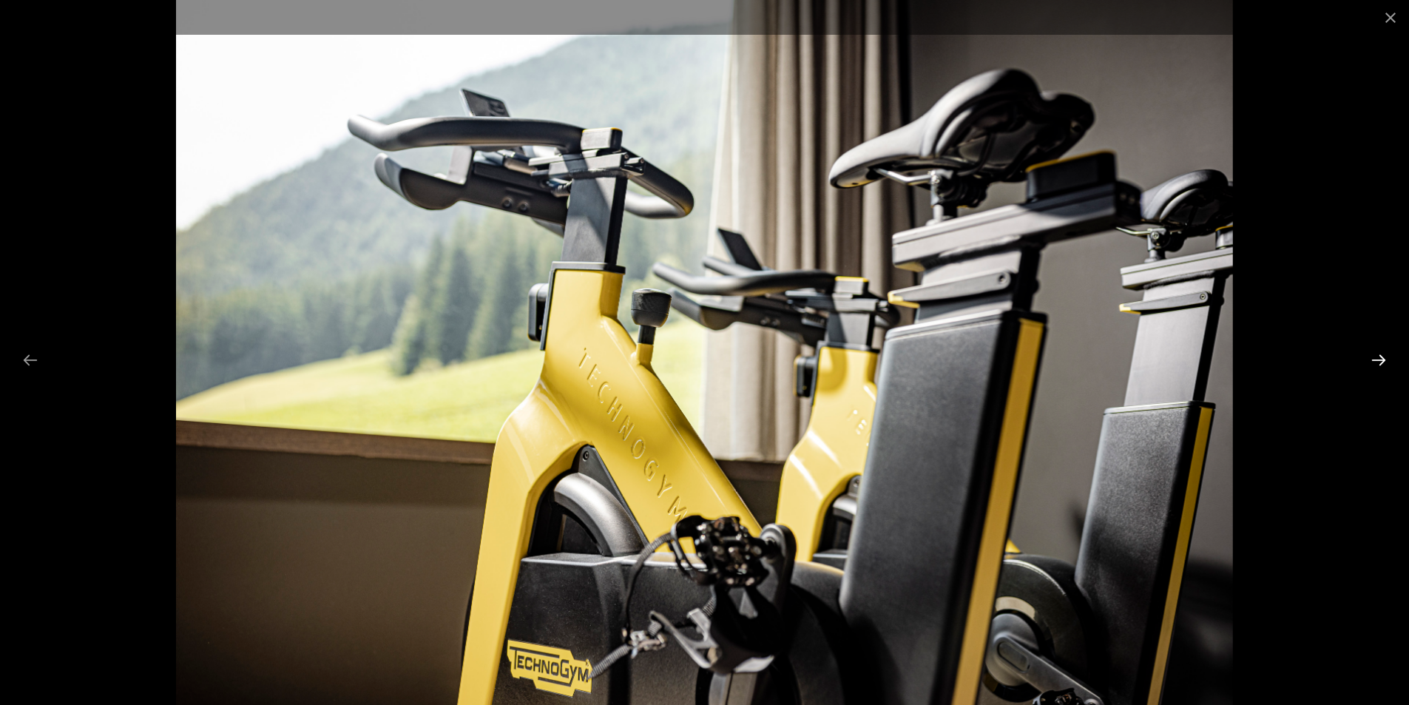
click at [1382, 352] on button "Next slide" at bounding box center [1378, 359] width 31 height 29
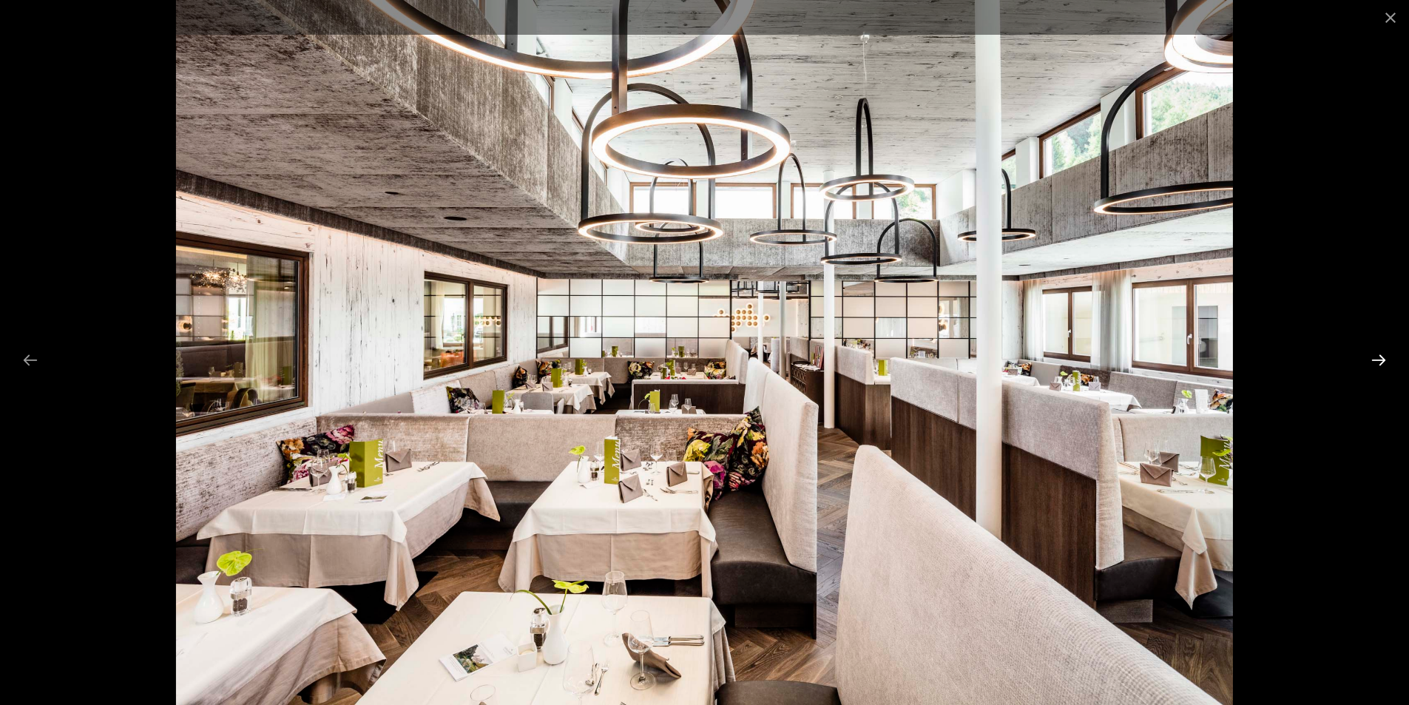
click at [1382, 352] on button "Next slide" at bounding box center [1378, 359] width 31 height 29
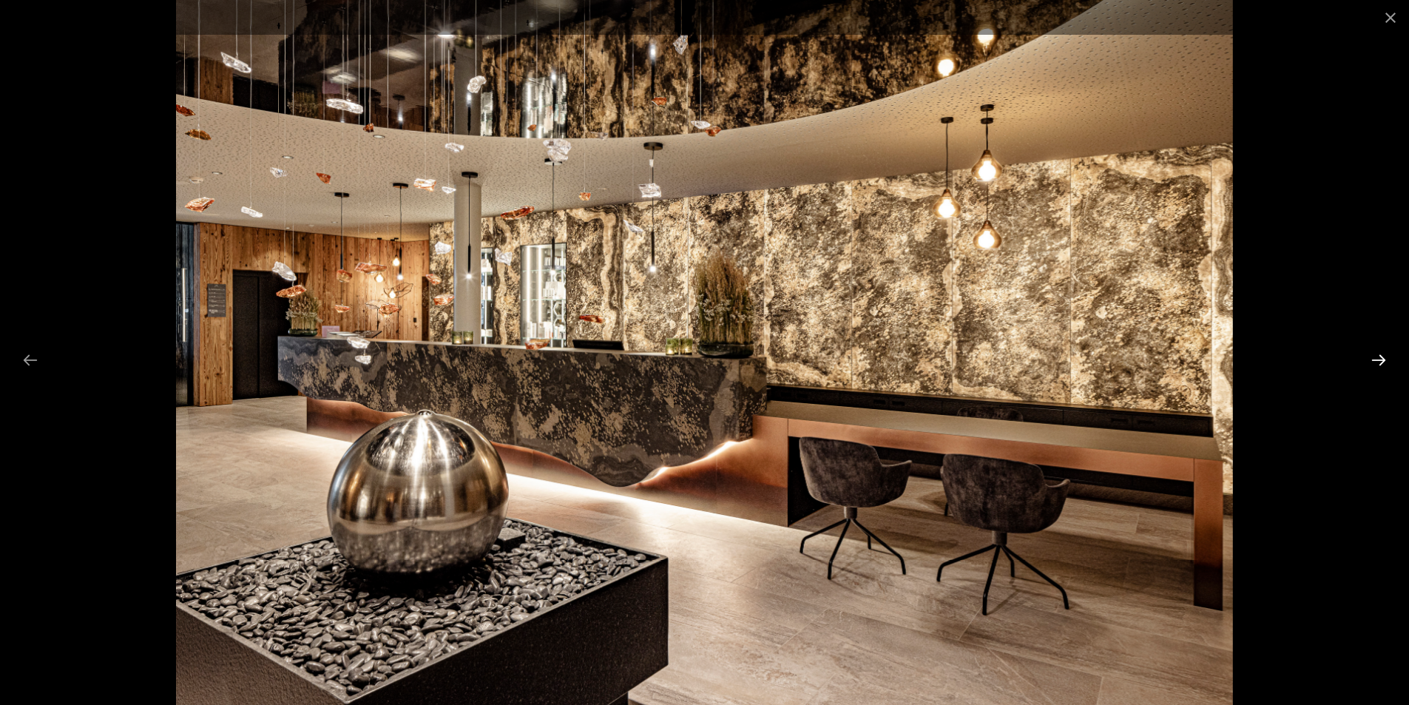
click at [1382, 352] on button "Next slide" at bounding box center [1378, 359] width 31 height 29
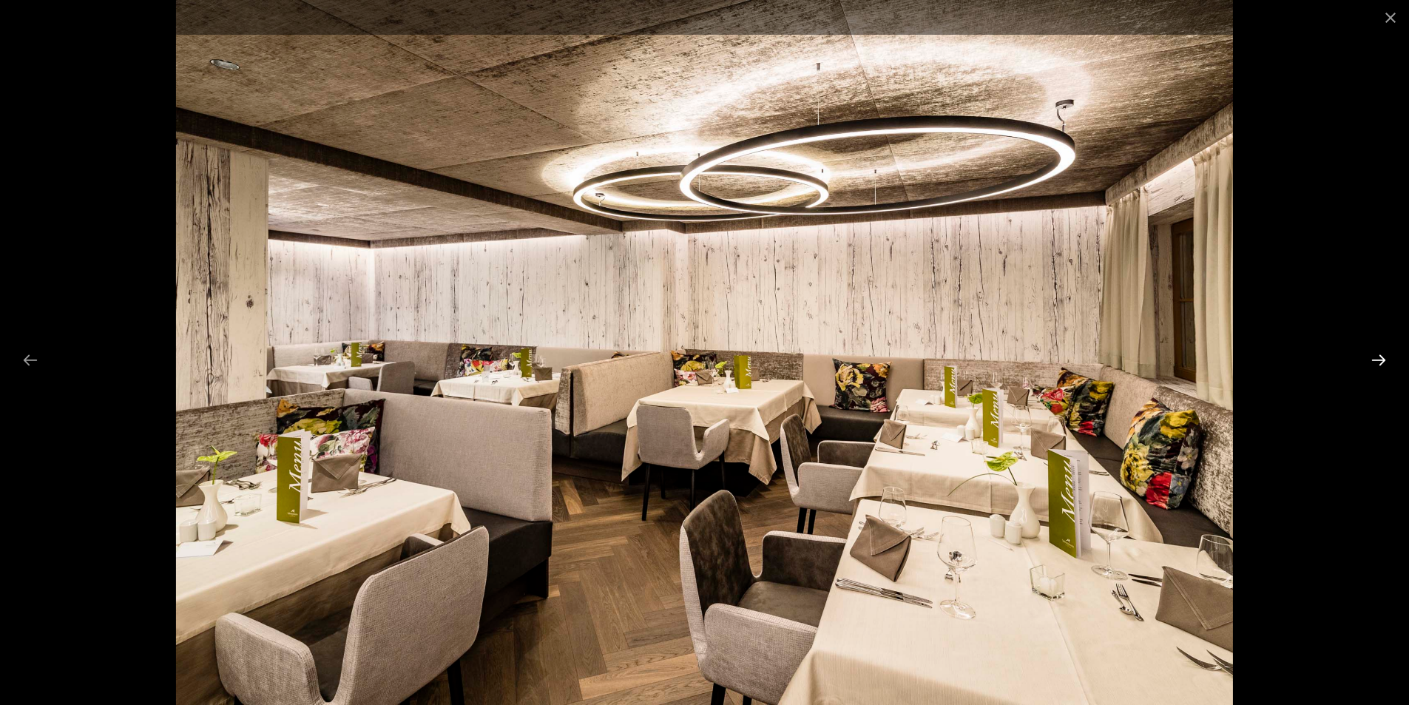
click at [1382, 352] on button "Next slide" at bounding box center [1378, 359] width 31 height 29
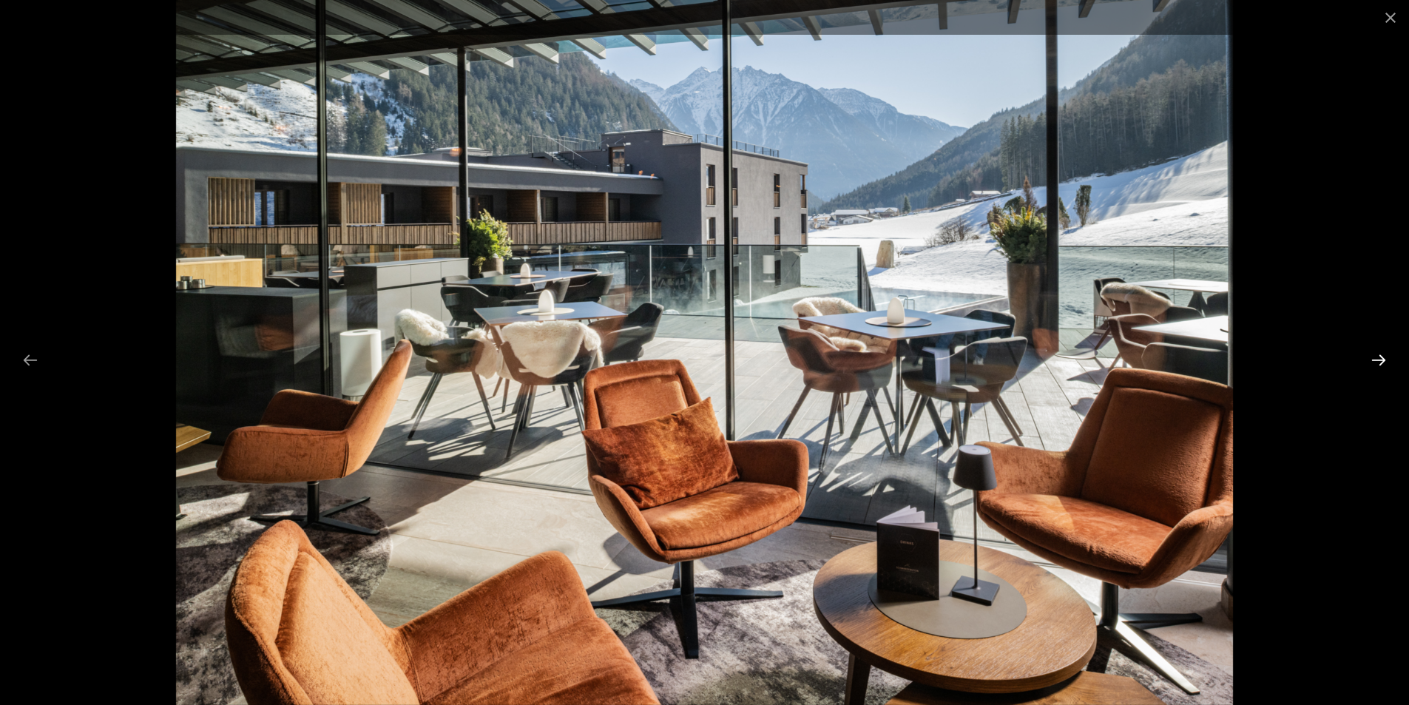
click at [1382, 352] on button "Next slide" at bounding box center [1378, 359] width 31 height 29
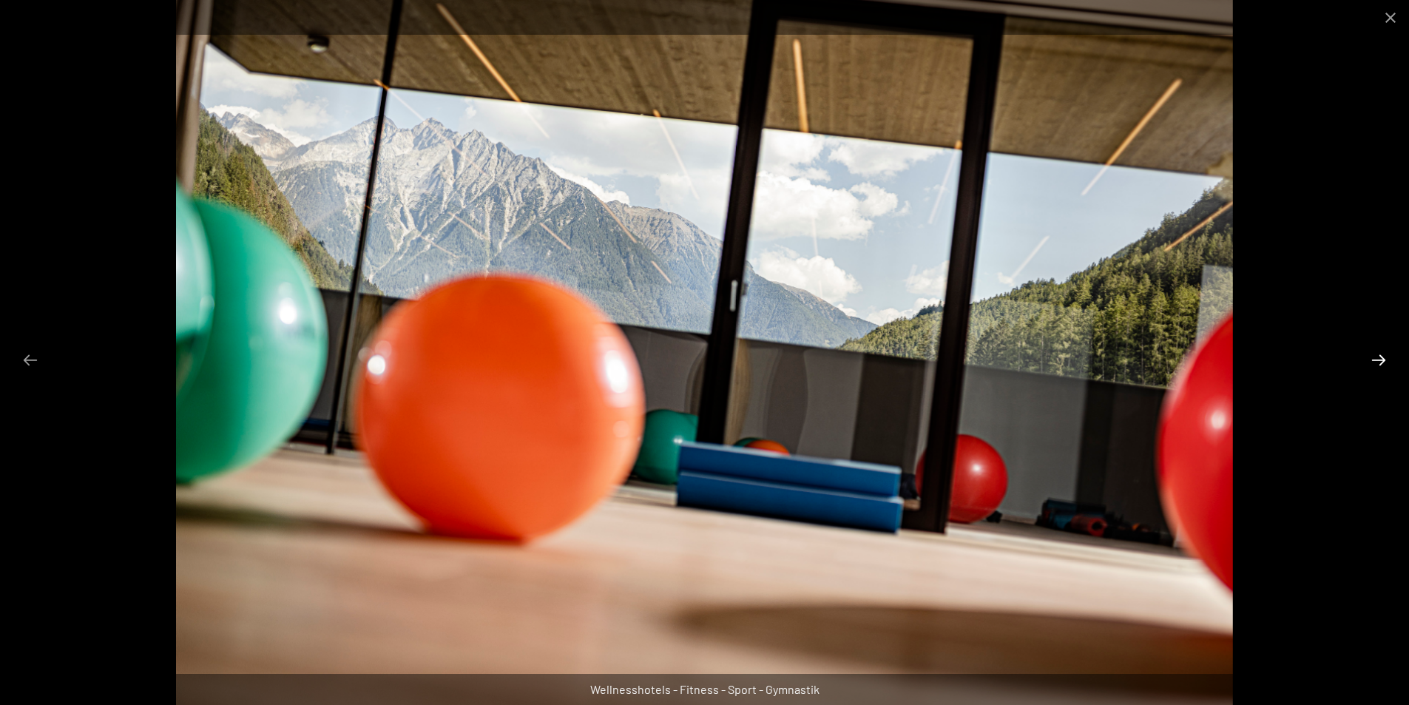
click at [1382, 352] on button "Next slide" at bounding box center [1378, 359] width 31 height 29
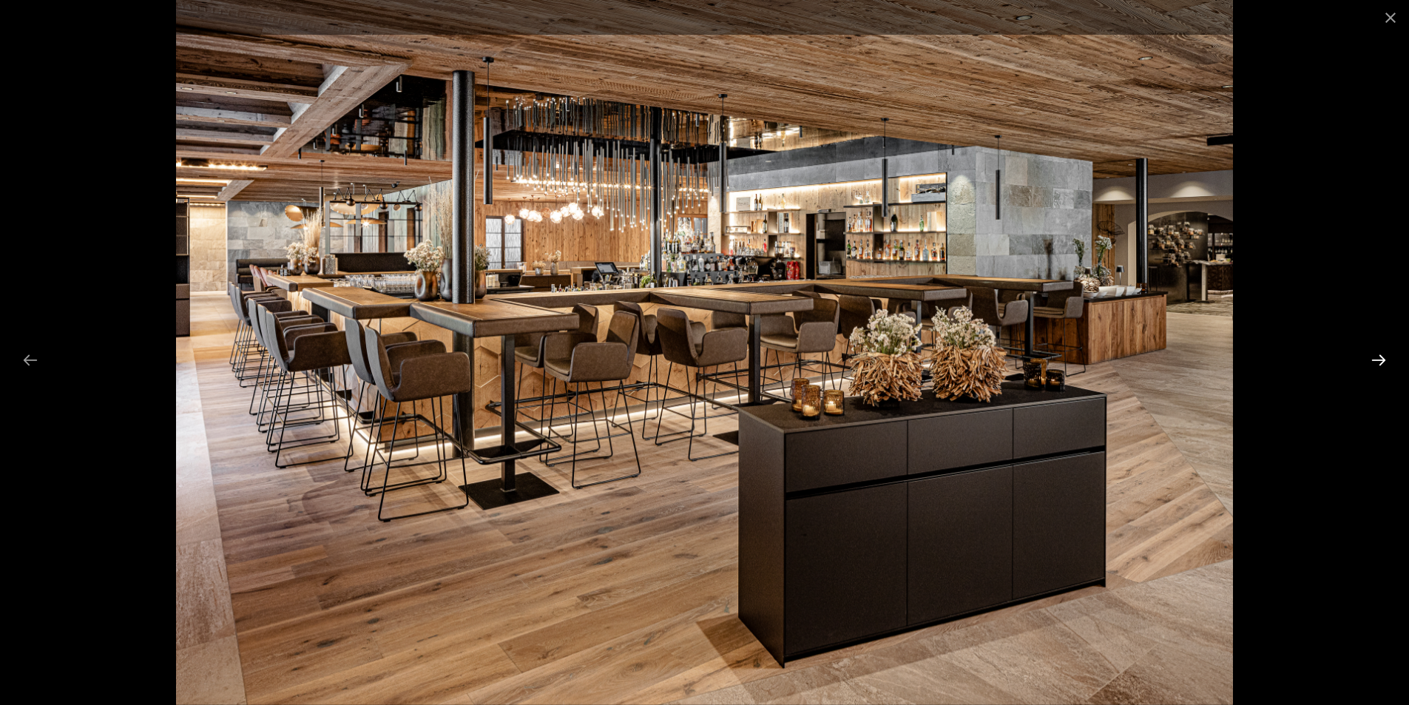
click at [1382, 352] on button "Next slide" at bounding box center [1378, 359] width 31 height 29
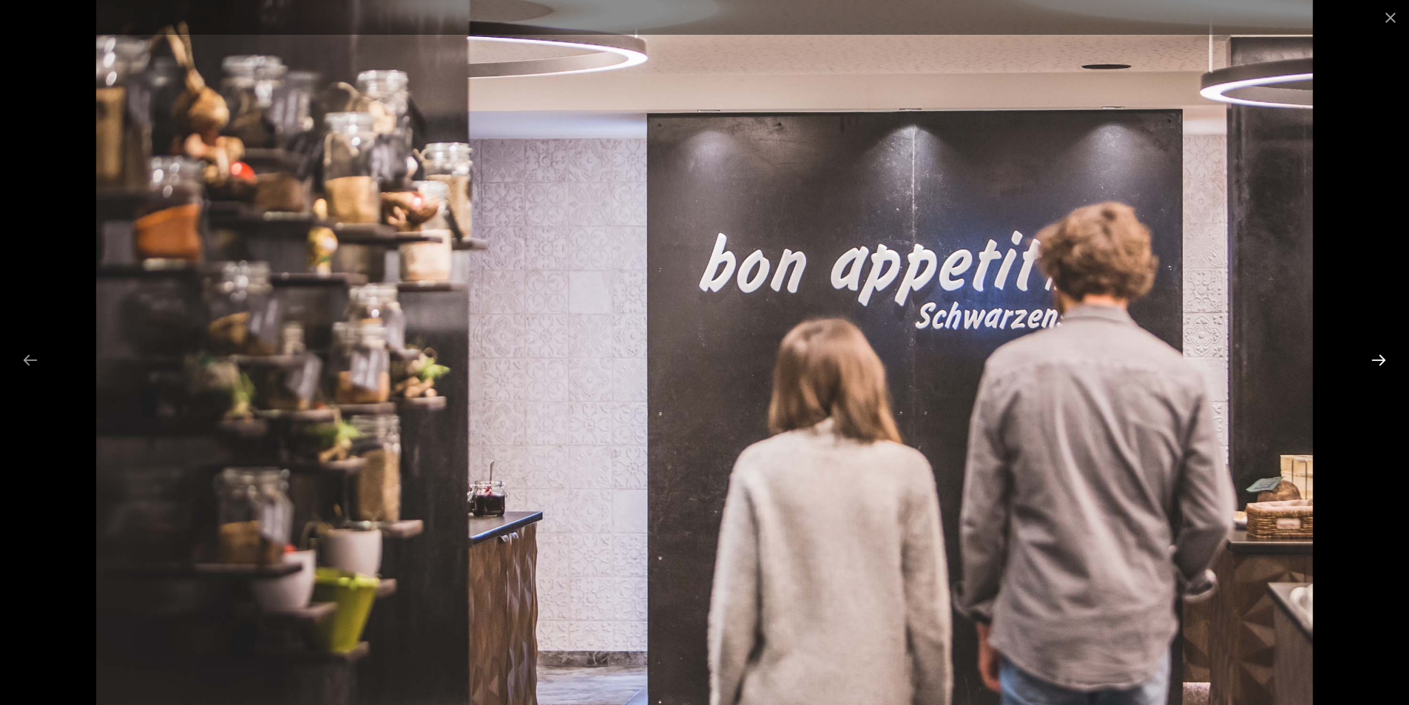
click at [1382, 352] on button "Next slide" at bounding box center [1378, 359] width 31 height 29
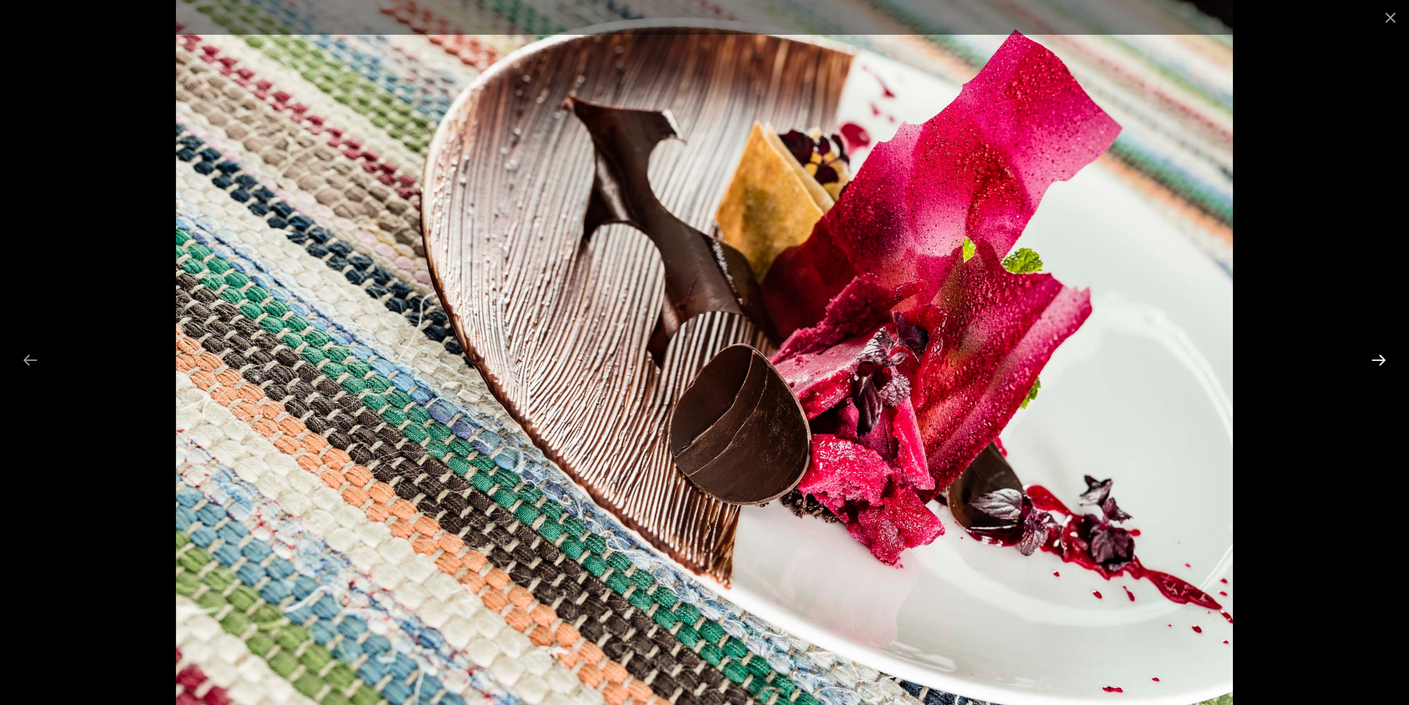
click at [1382, 352] on button "Next slide" at bounding box center [1378, 359] width 31 height 29
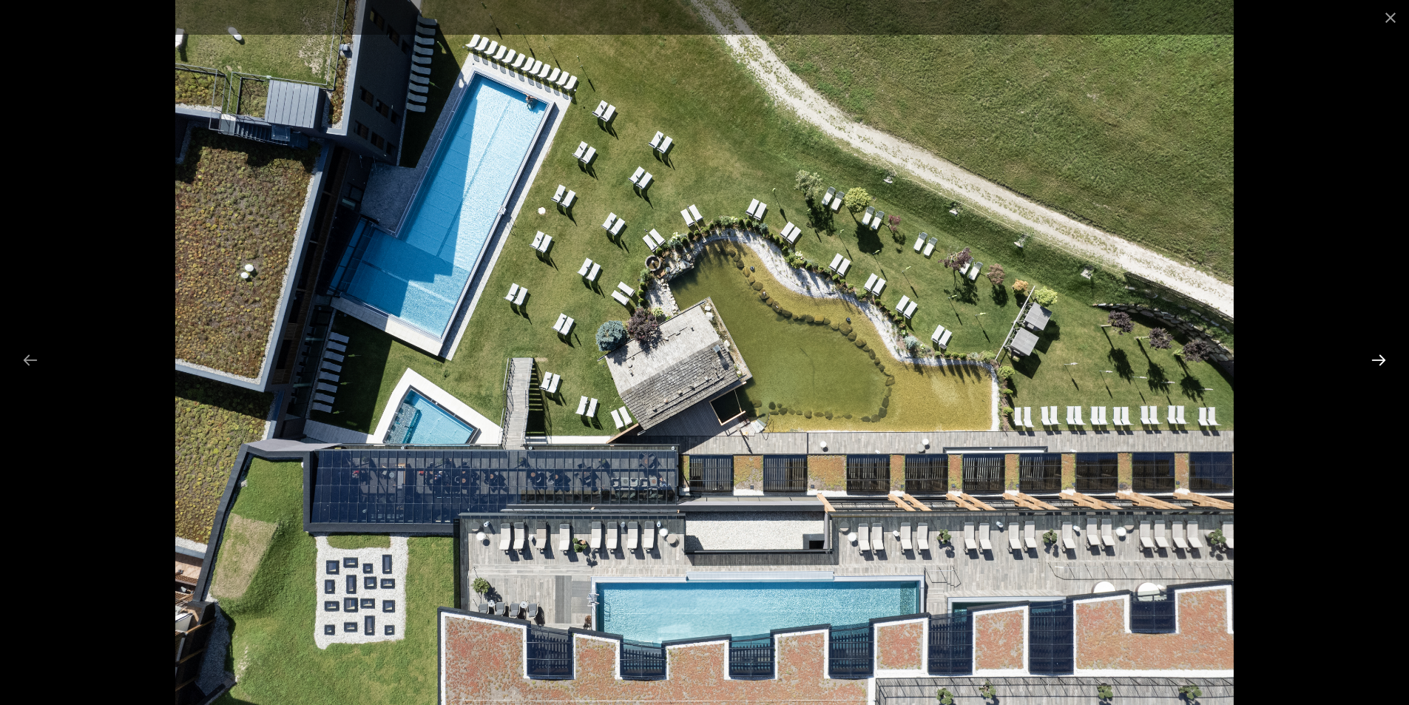
click at [1382, 352] on button "Next slide" at bounding box center [1378, 359] width 31 height 29
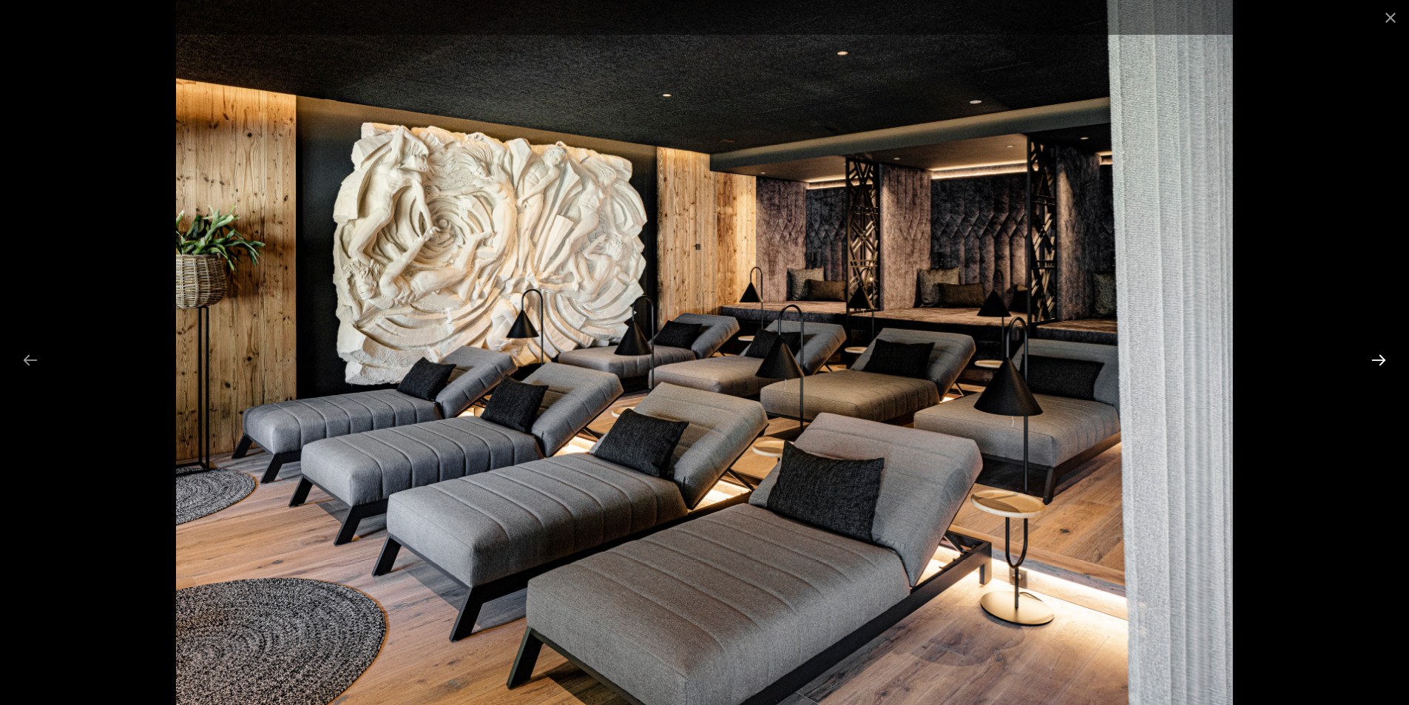
click at [1381, 359] on button "Next slide" at bounding box center [1378, 359] width 31 height 29
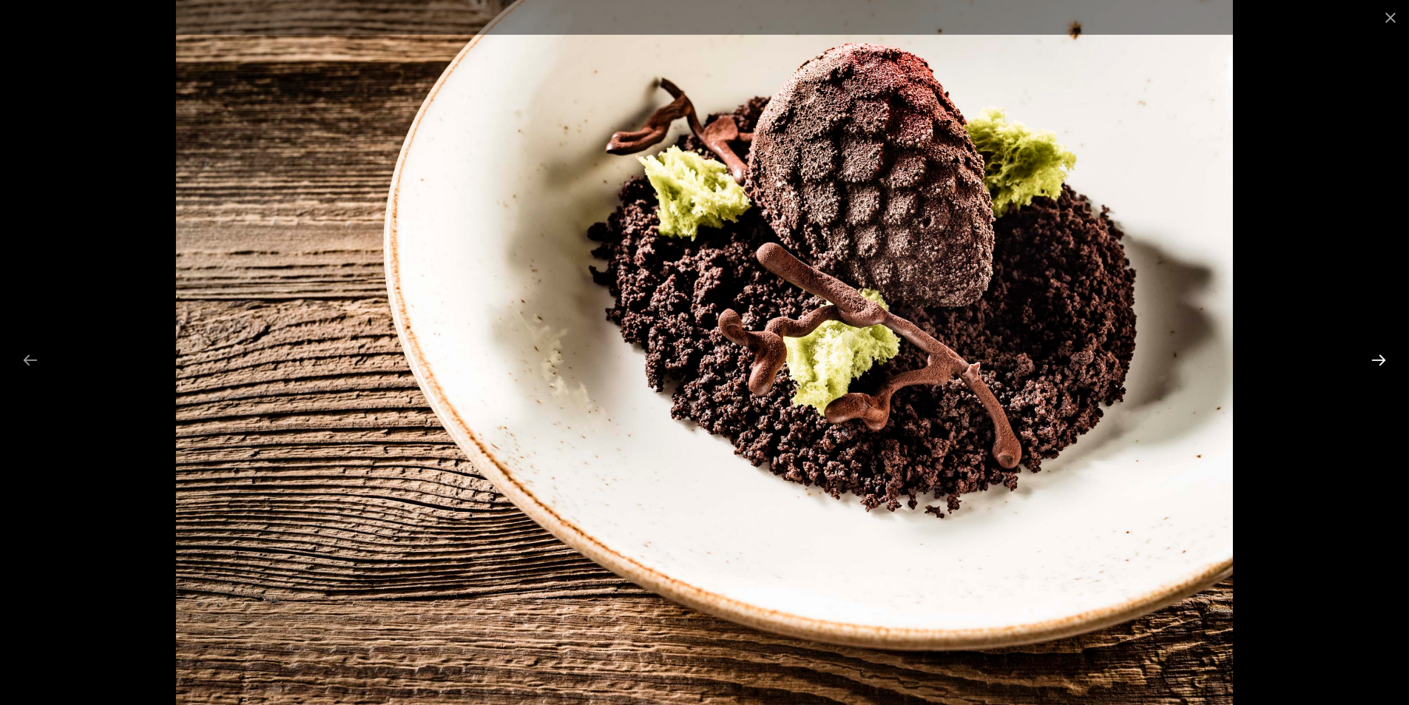
click at [1381, 359] on button "Next slide" at bounding box center [1378, 359] width 31 height 29
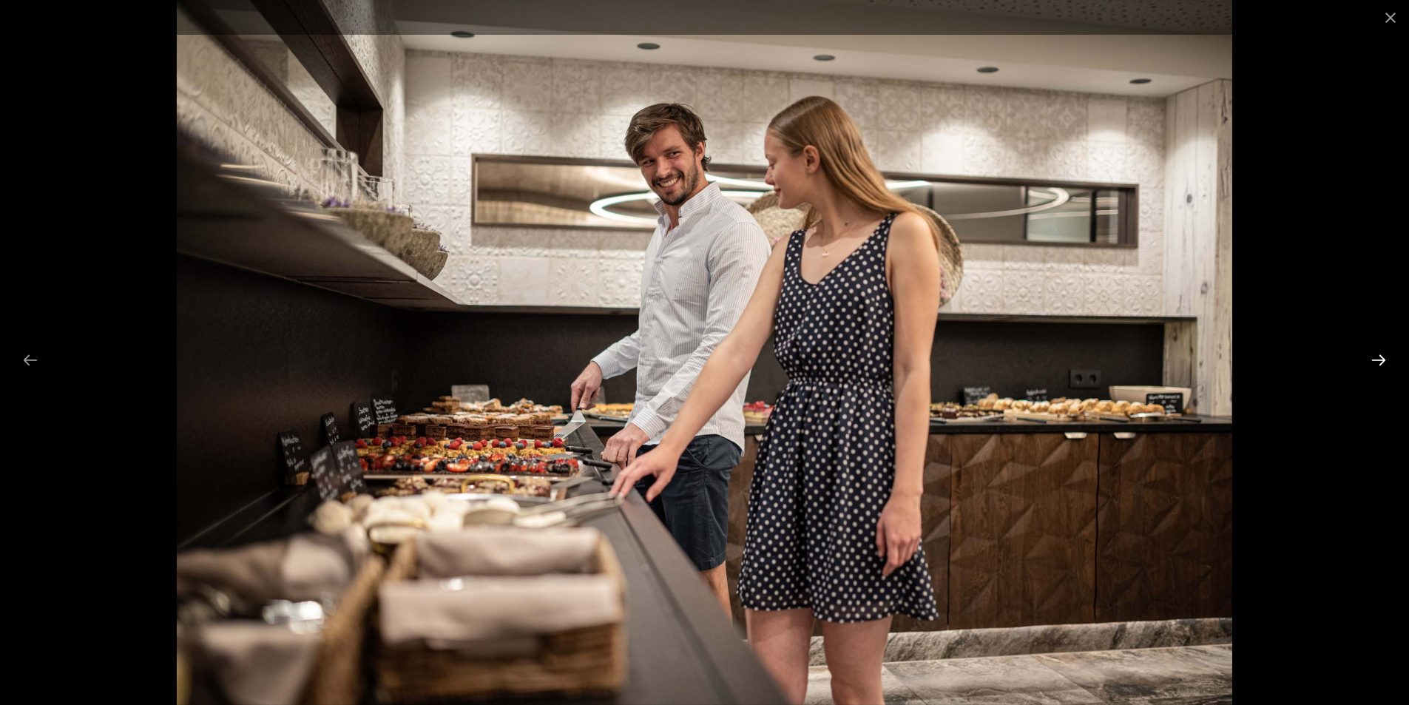
click at [1381, 359] on button "Next slide" at bounding box center [1378, 359] width 31 height 29
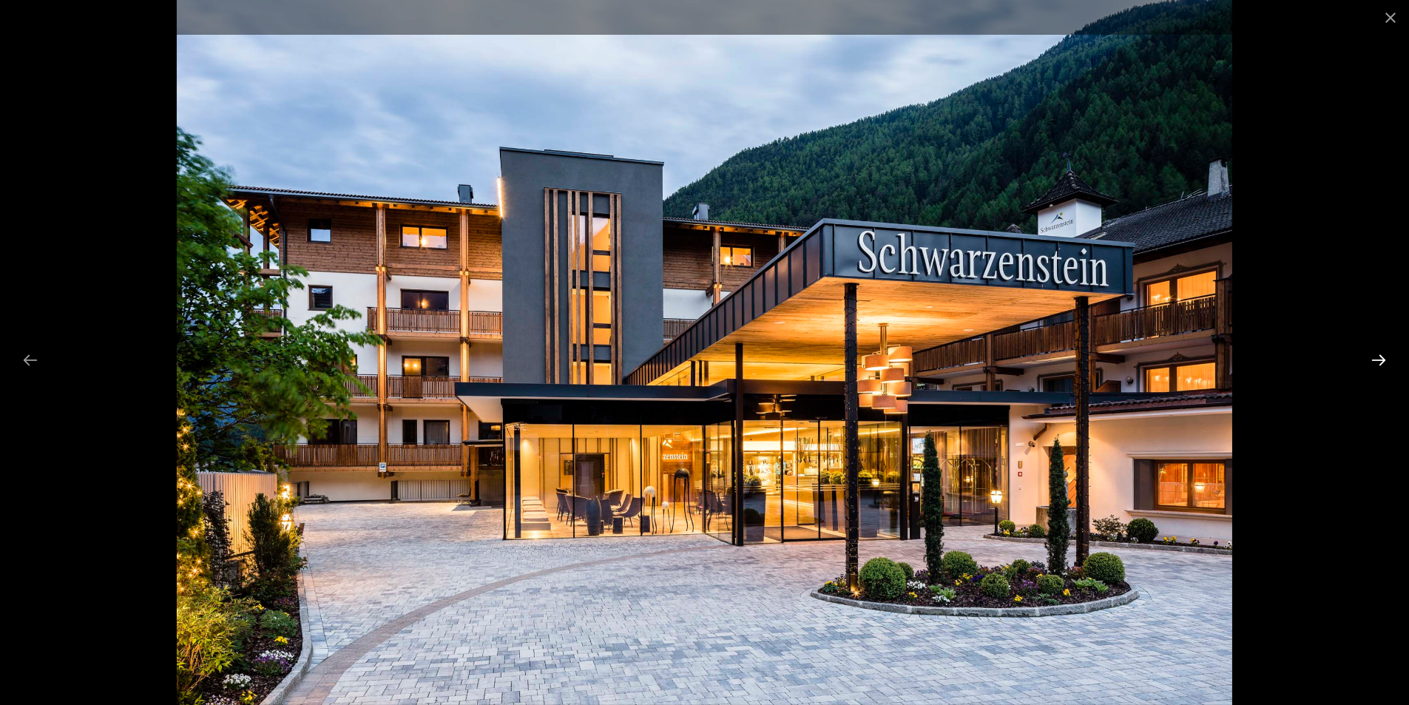
click at [1381, 359] on button "Next slide" at bounding box center [1378, 359] width 31 height 29
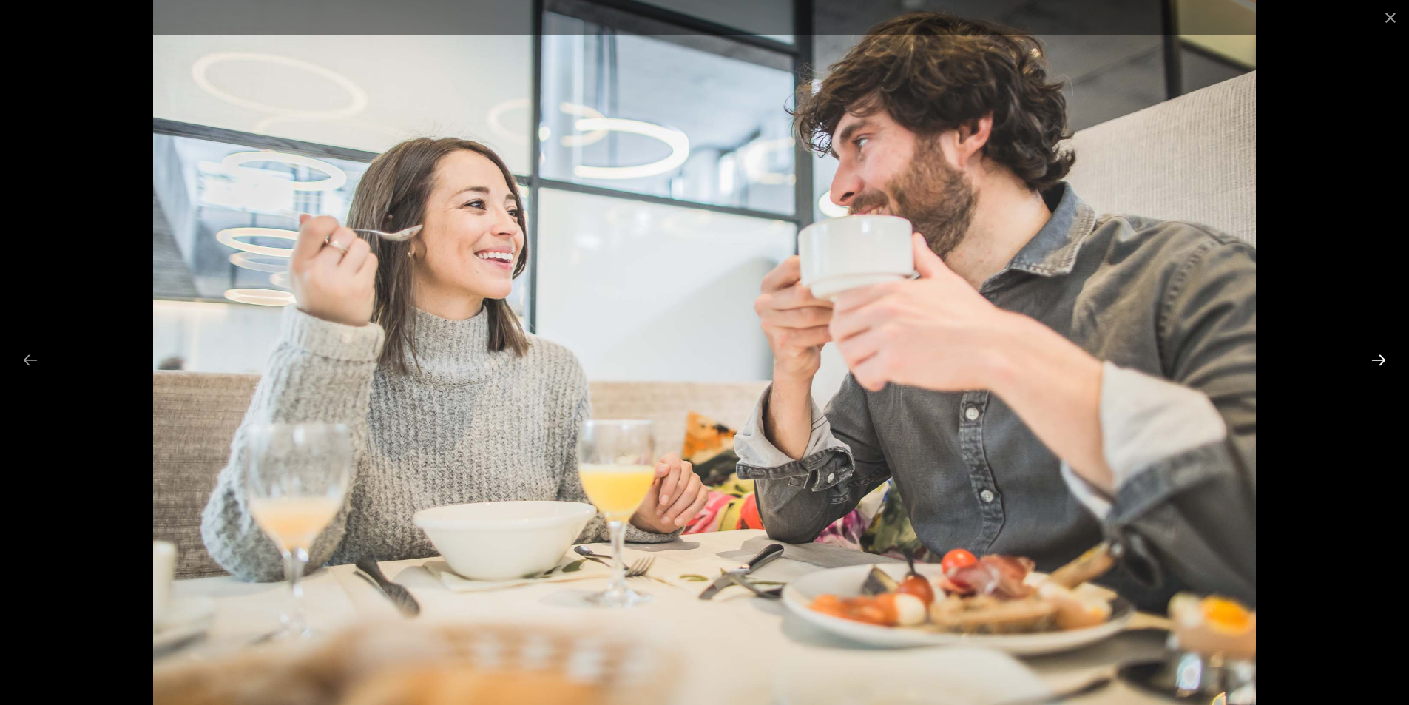
click at [1381, 359] on button "Next slide" at bounding box center [1378, 359] width 31 height 29
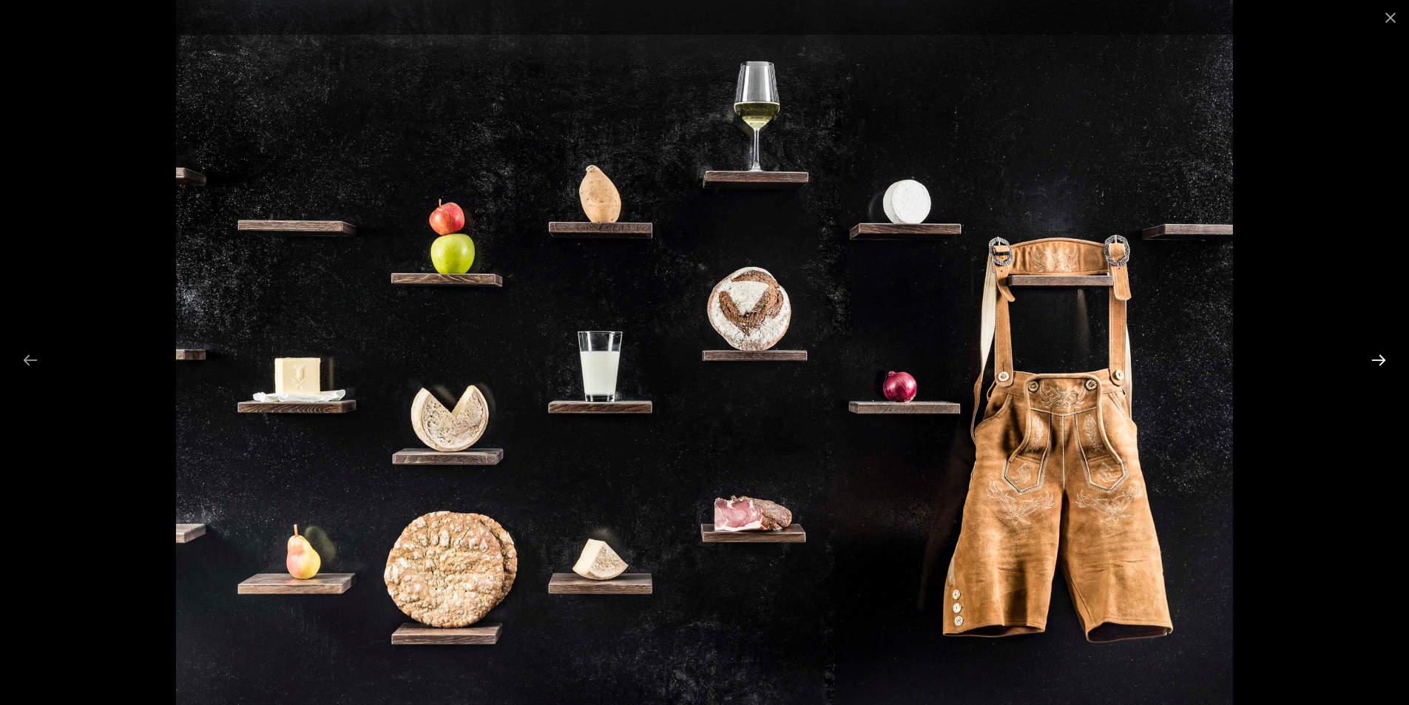
click at [1381, 359] on button "Next slide" at bounding box center [1378, 359] width 31 height 29
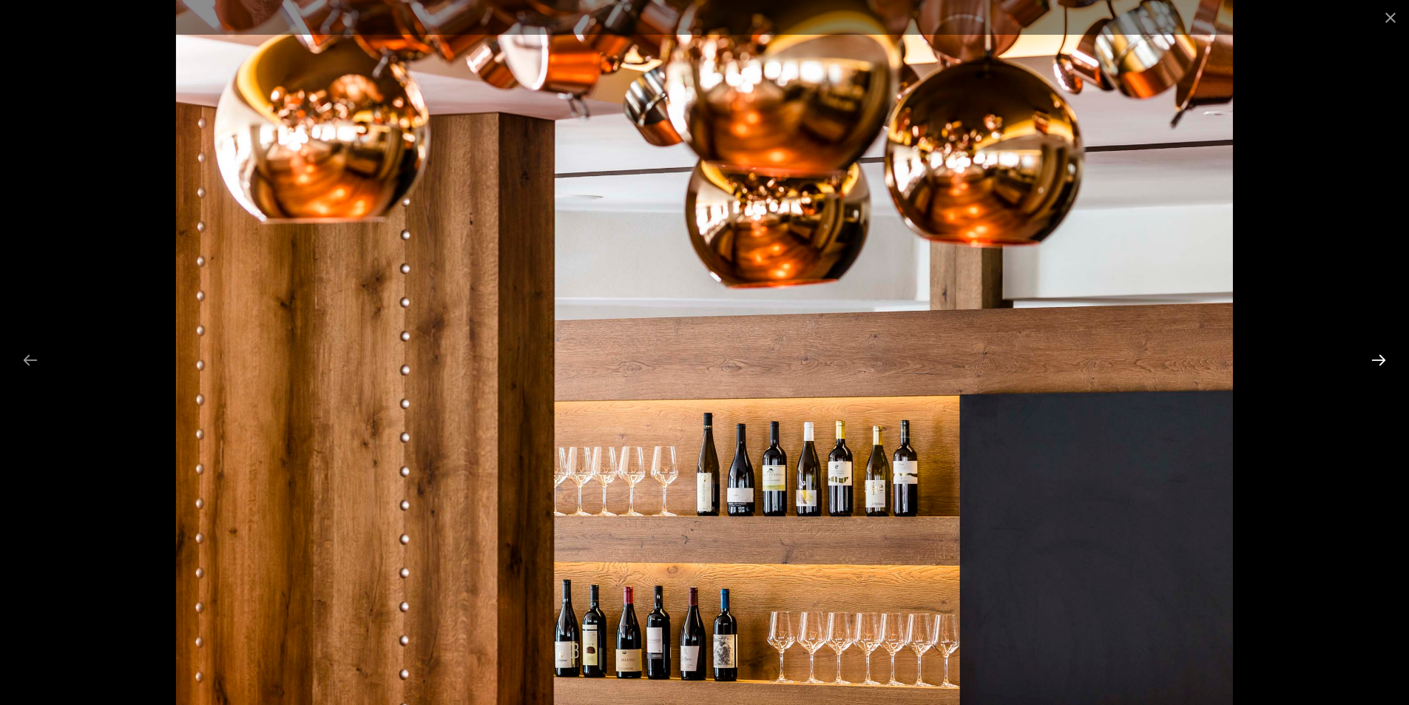
click at [1381, 359] on button "Next slide" at bounding box center [1378, 359] width 31 height 29
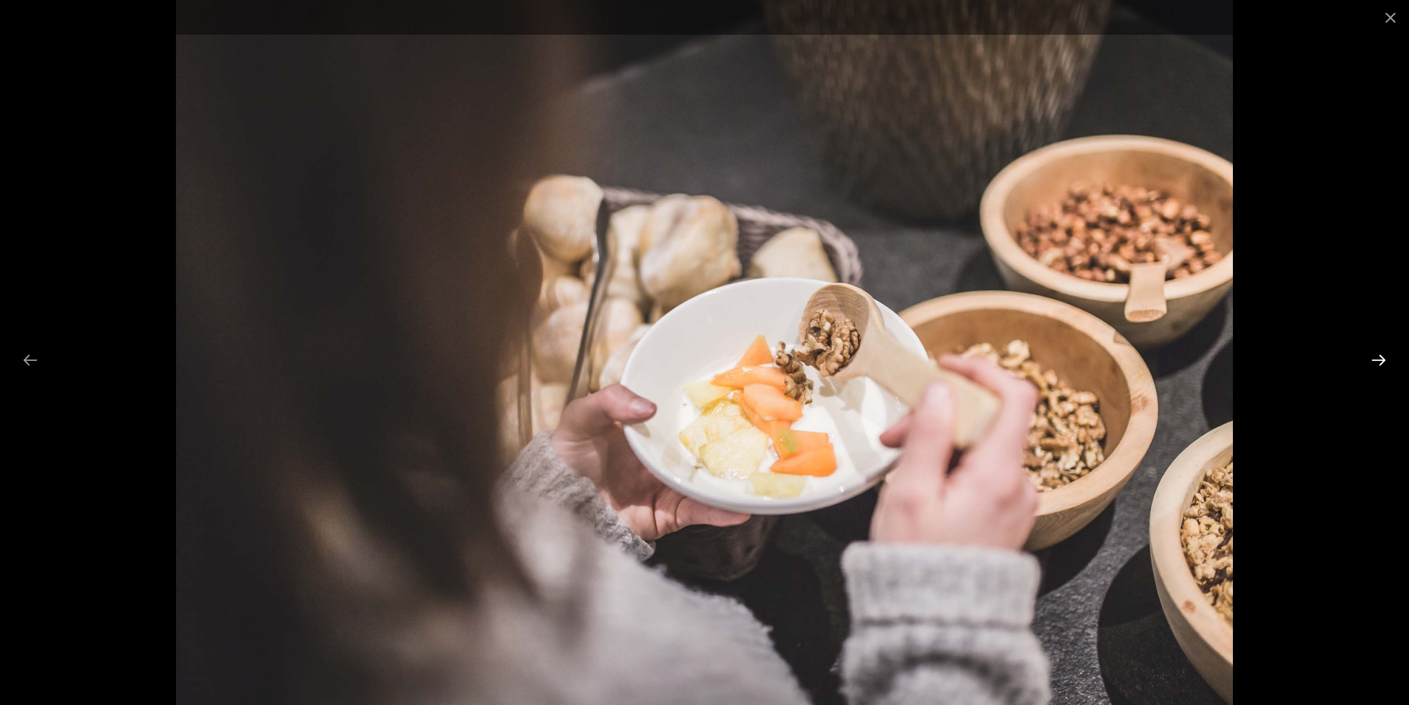
click at [1381, 359] on button "Next slide" at bounding box center [1378, 359] width 31 height 29
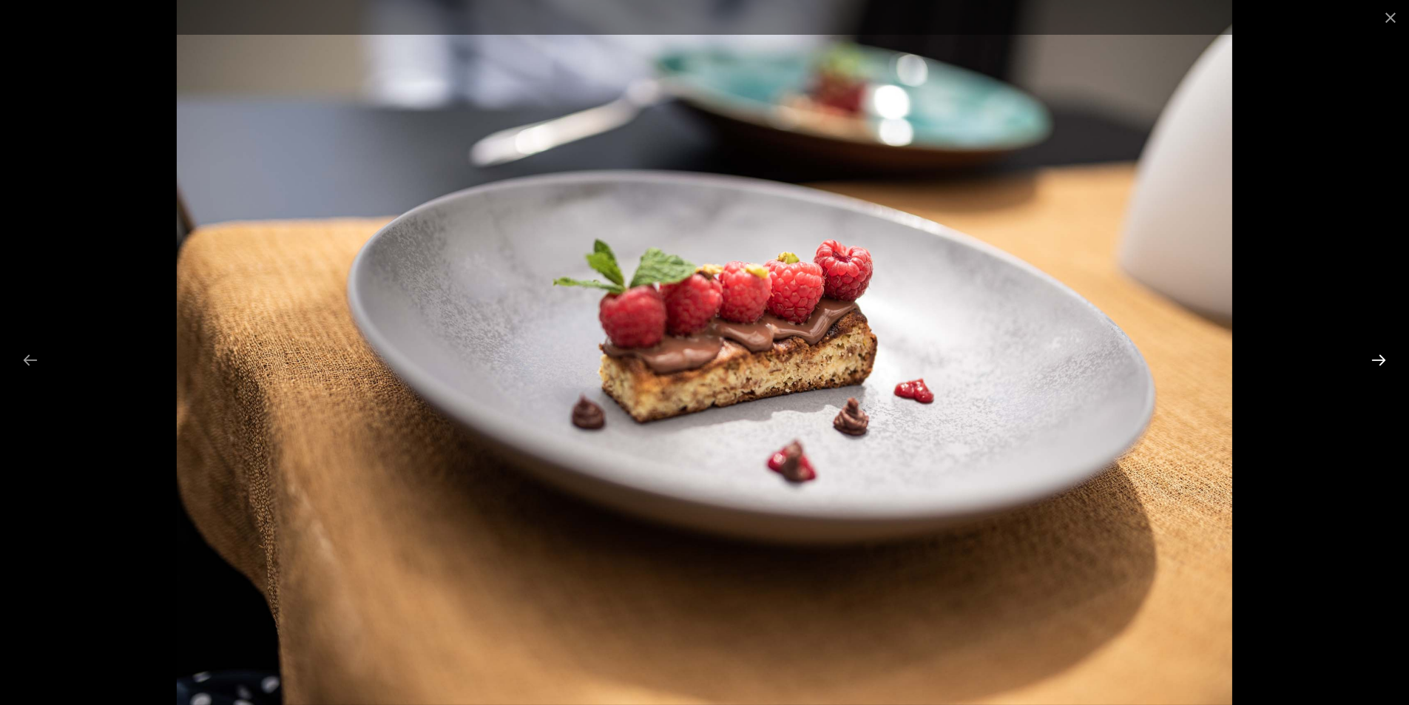
click at [1381, 359] on button "Next slide" at bounding box center [1378, 359] width 31 height 29
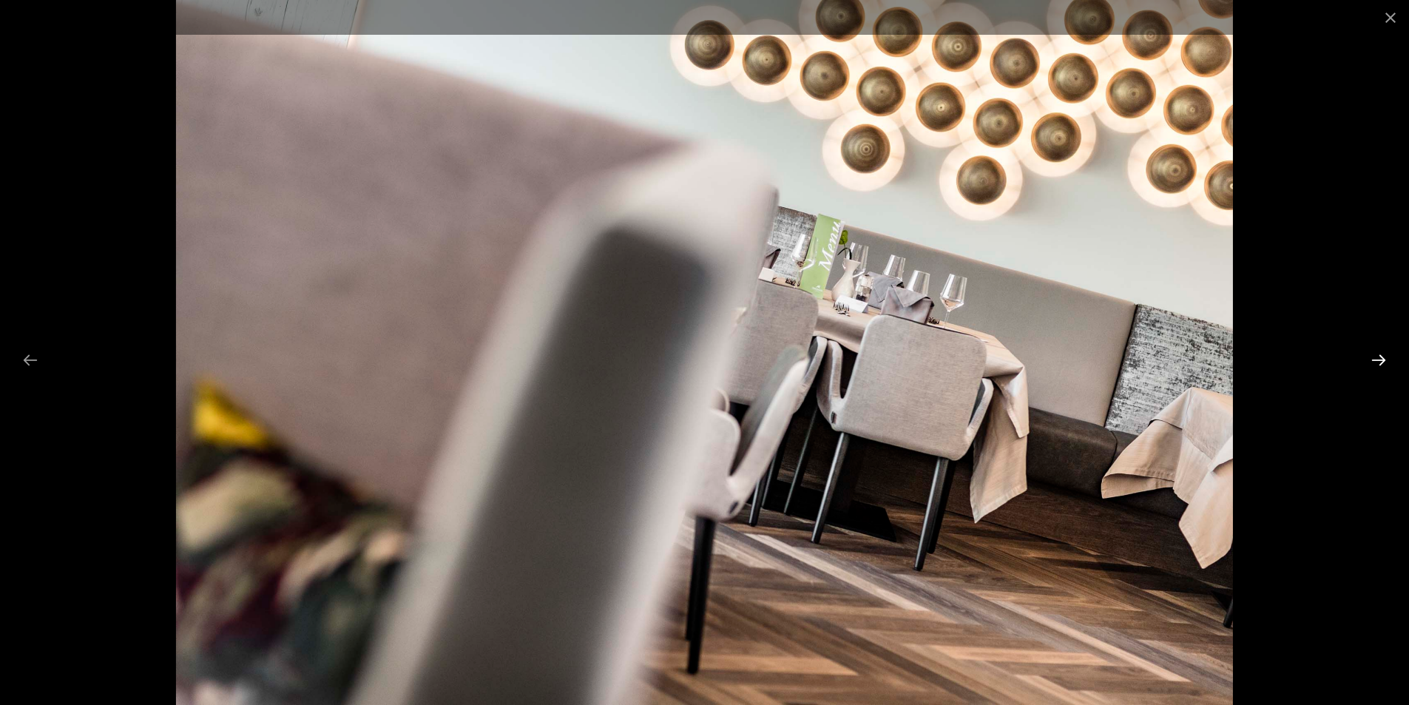
click at [1381, 359] on button "Next slide" at bounding box center [1378, 359] width 31 height 29
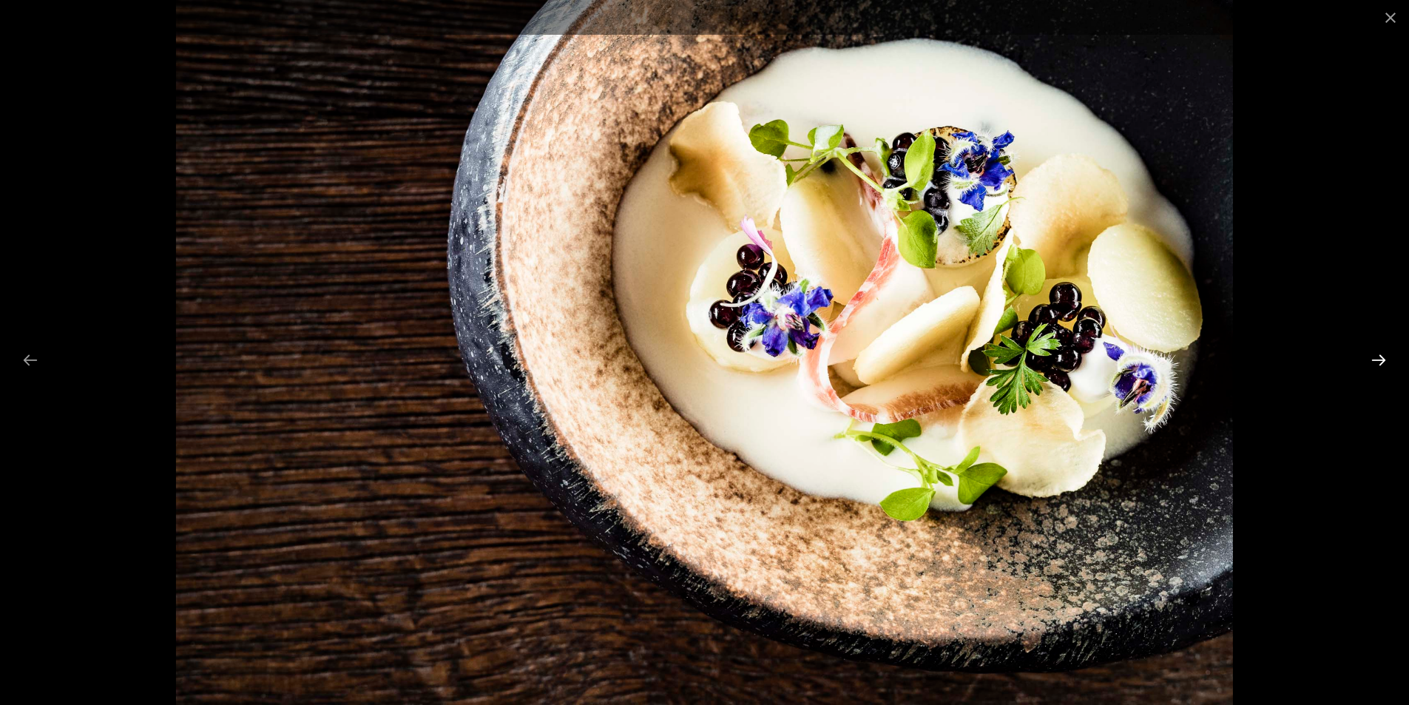
click at [1381, 359] on button "Next slide" at bounding box center [1378, 359] width 31 height 29
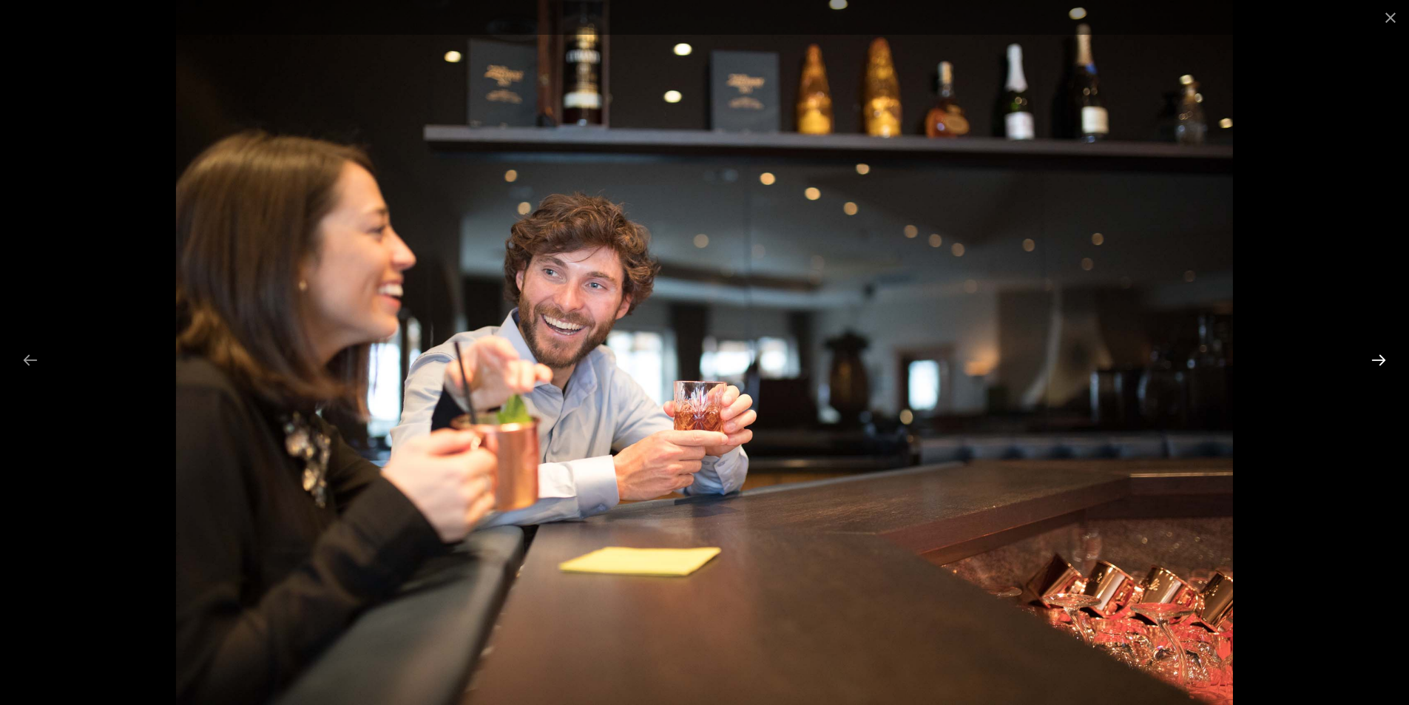
click at [1381, 359] on button "Next slide" at bounding box center [1378, 359] width 31 height 29
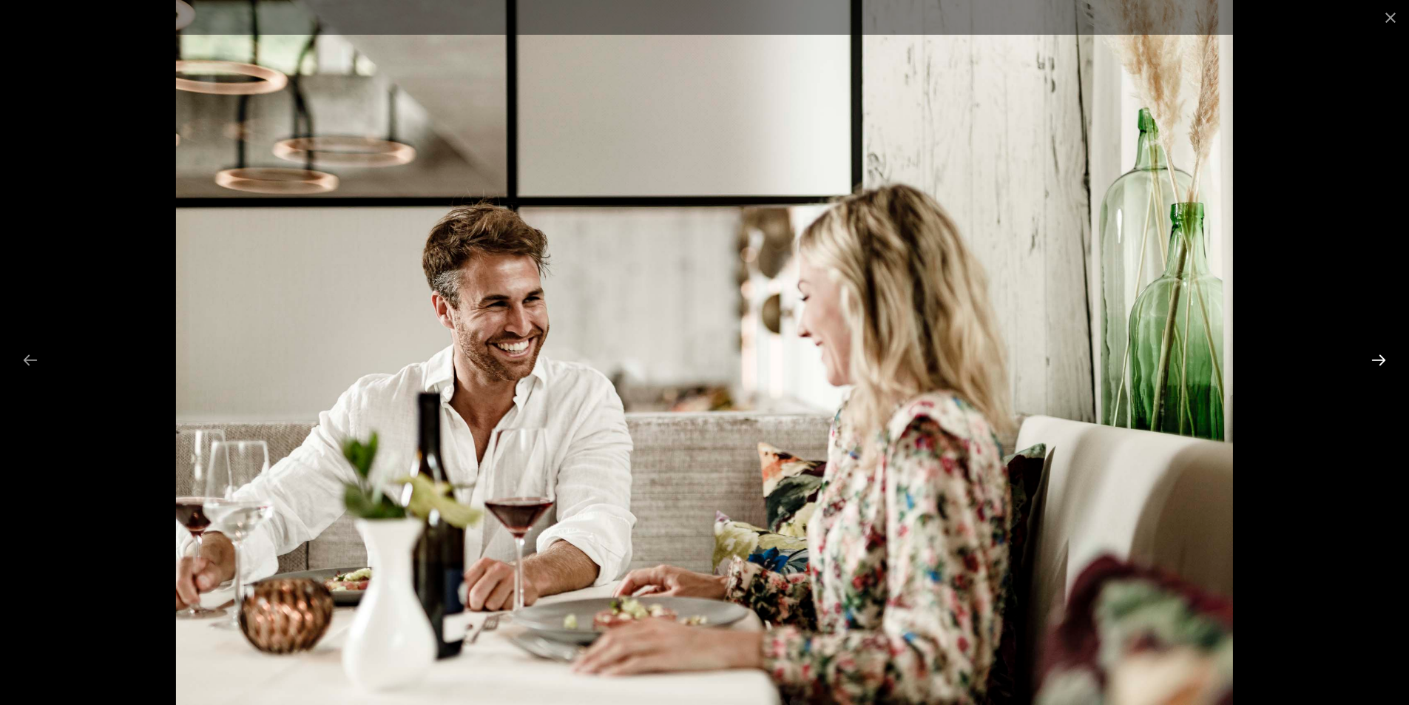
click at [1381, 359] on button "Next slide" at bounding box center [1378, 359] width 31 height 29
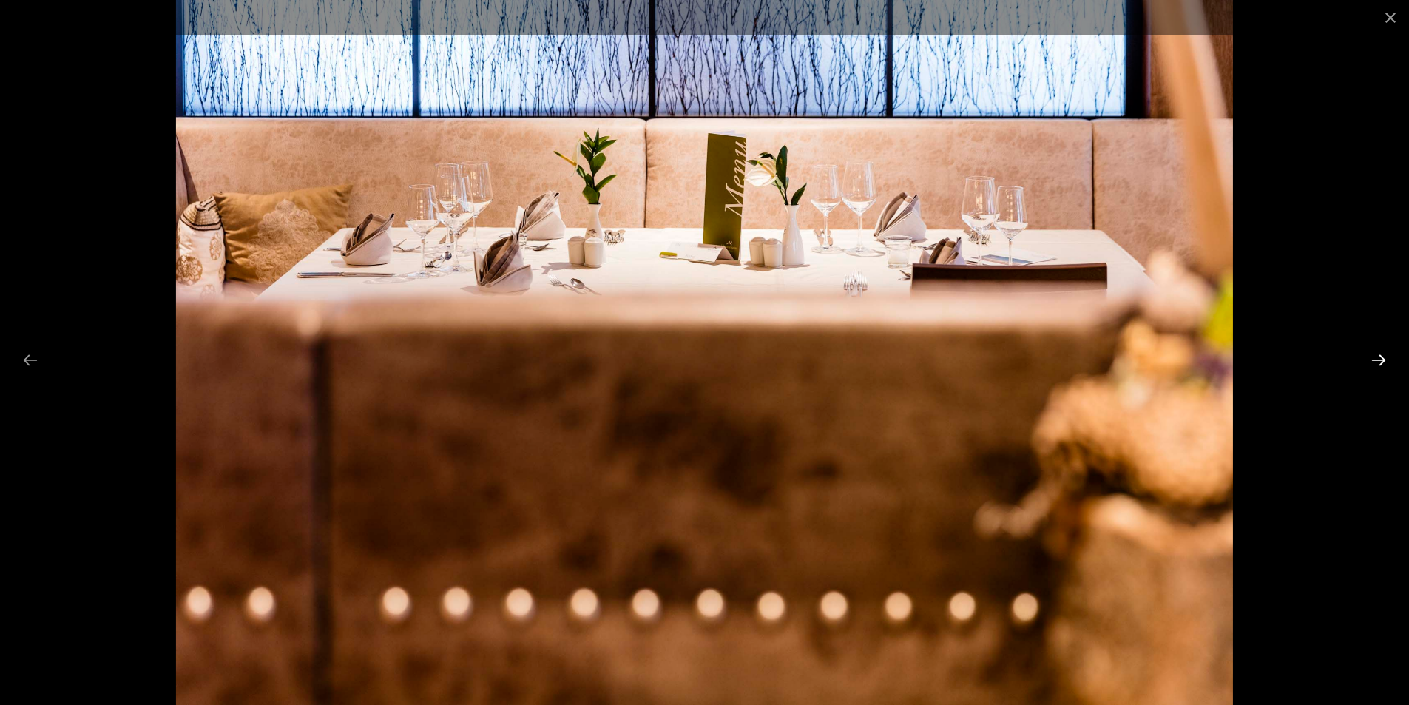
click at [1381, 359] on button "Next slide" at bounding box center [1378, 359] width 31 height 29
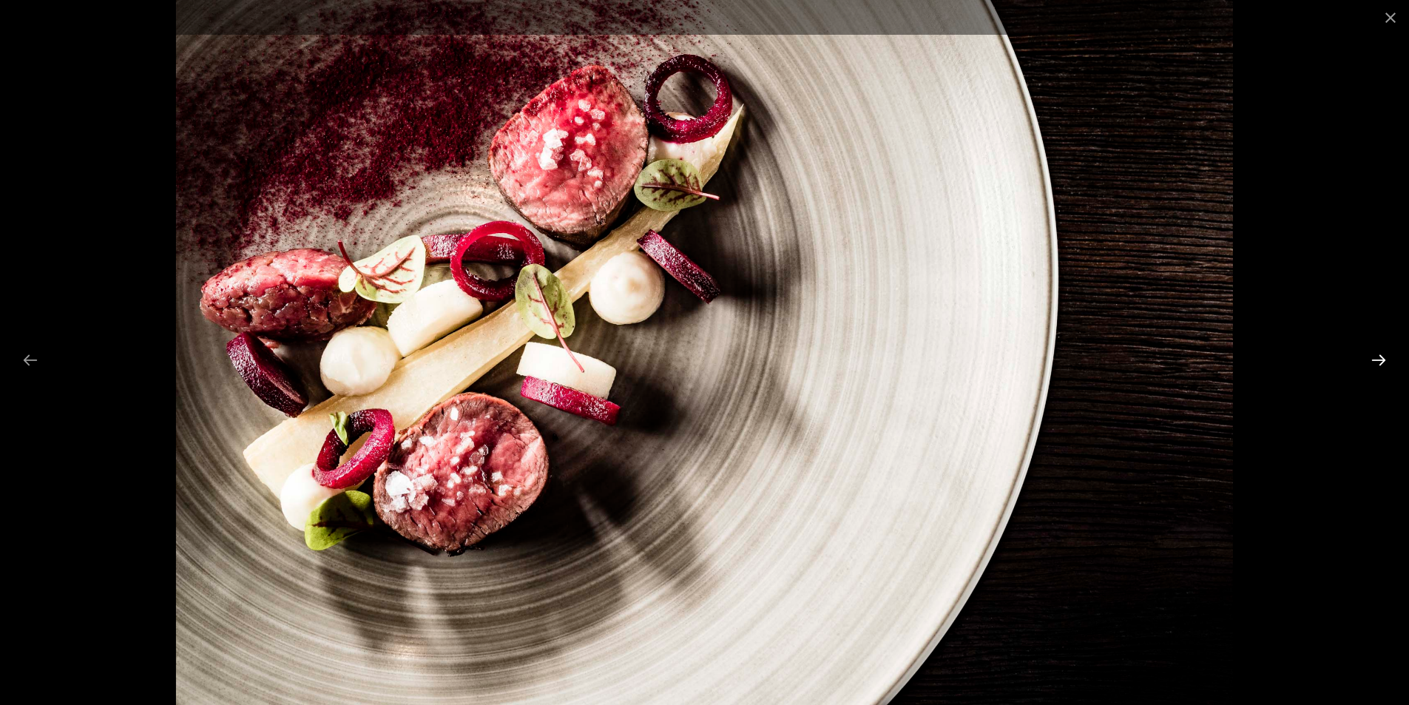
click at [1381, 359] on button "Next slide" at bounding box center [1378, 359] width 31 height 29
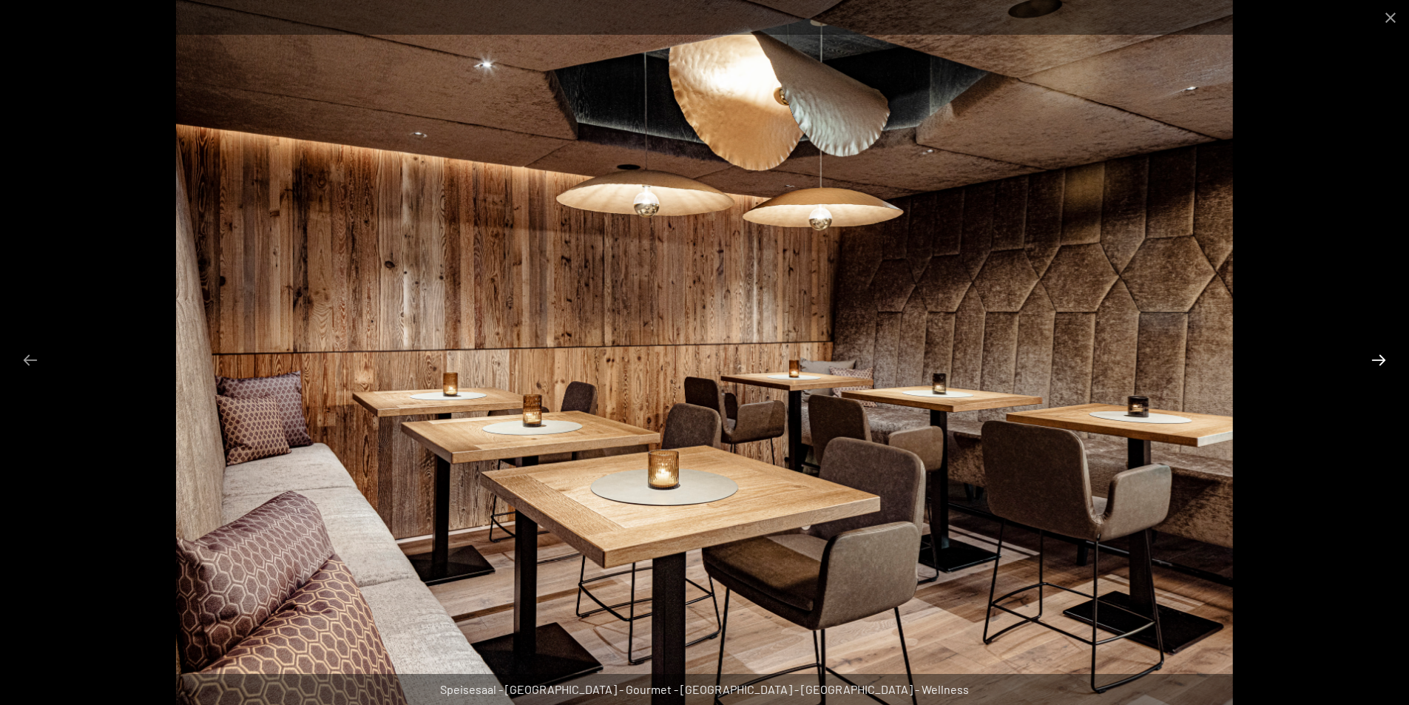
click at [1381, 359] on button "Next slide" at bounding box center [1378, 359] width 31 height 29
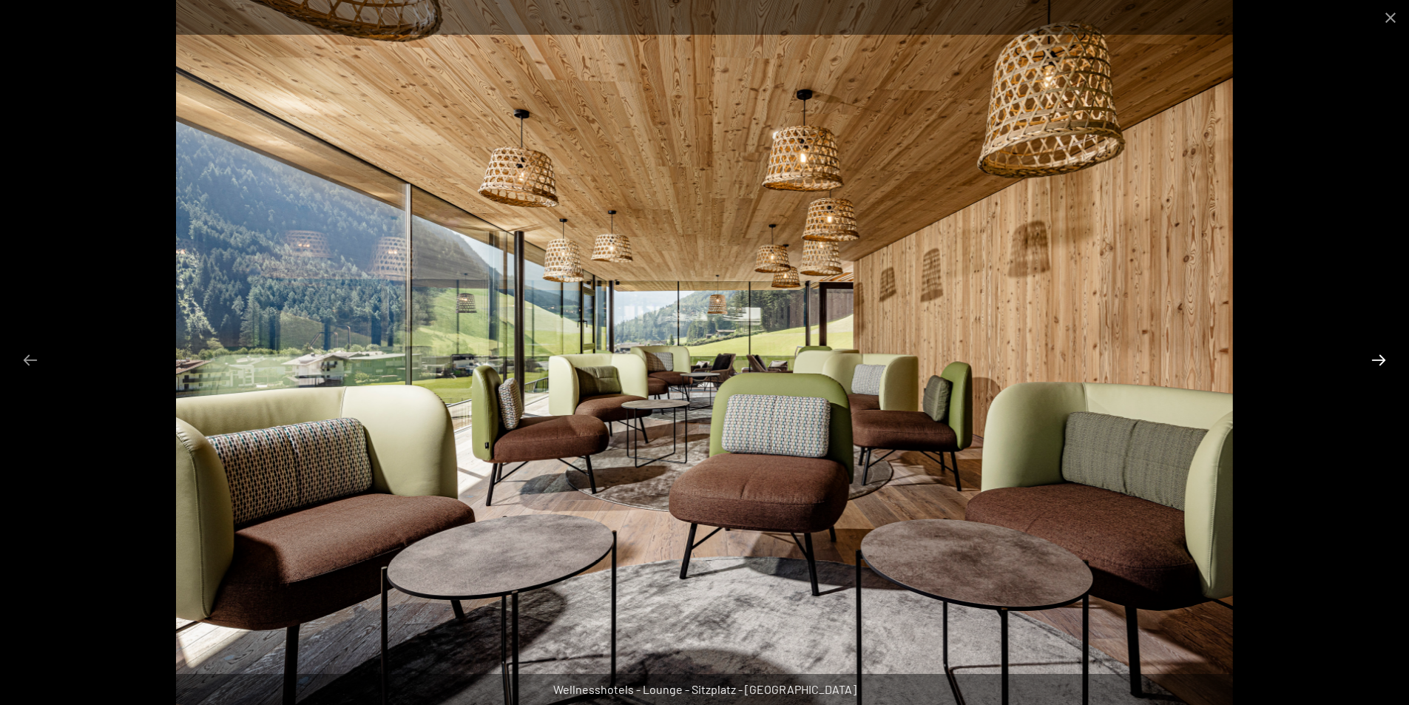
click at [1381, 359] on button "Next slide" at bounding box center [1378, 359] width 31 height 29
